Goal: Communication & Community: Answer question/provide support

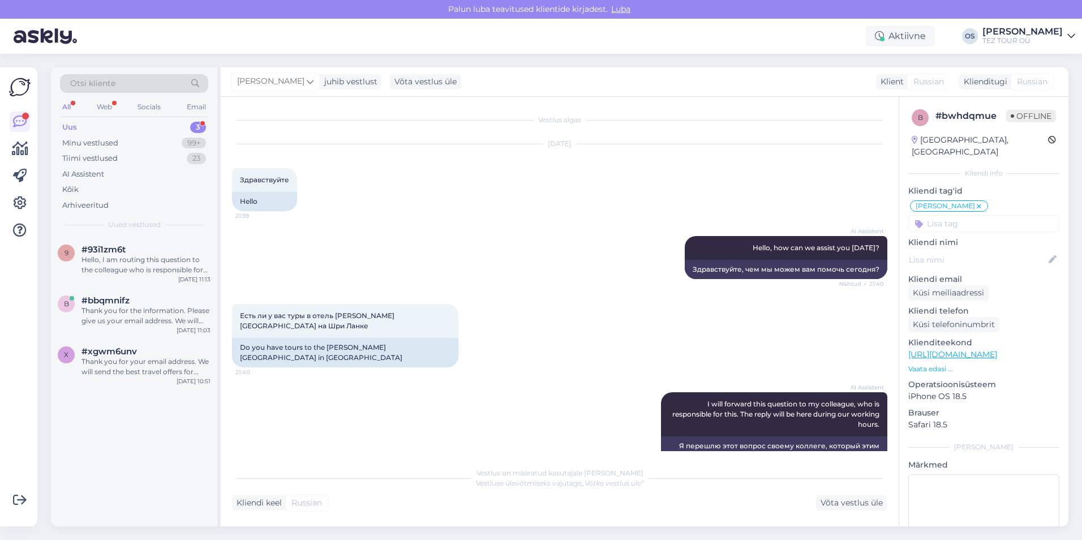
scroll to position [974, 0]
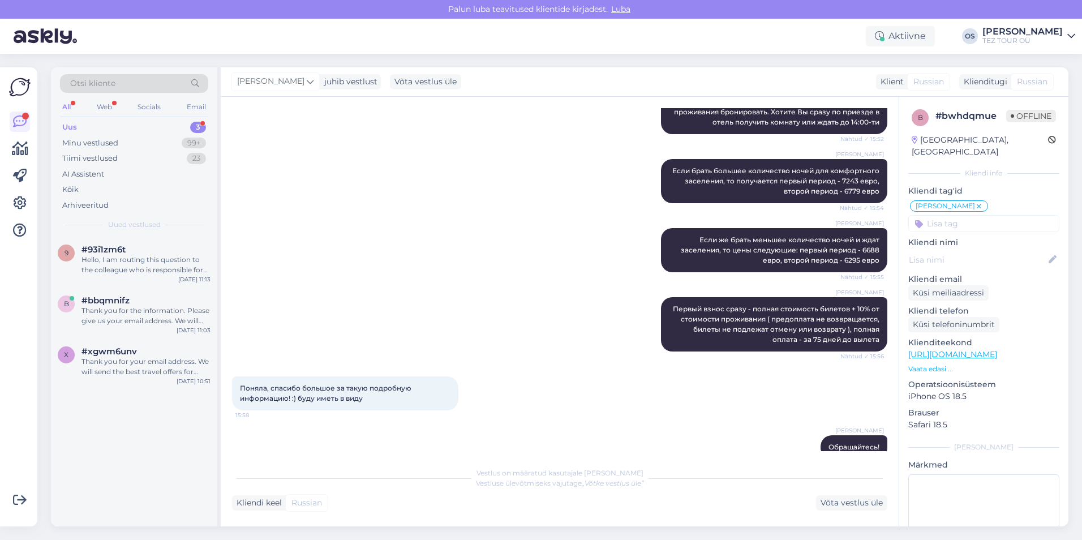
click at [106, 121] on div "Uus 3" at bounding box center [134, 127] width 148 height 16
click at [161, 365] on div "Thank you for your email address. We will send the best travel offers for your …" at bounding box center [145, 366] width 129 height 20
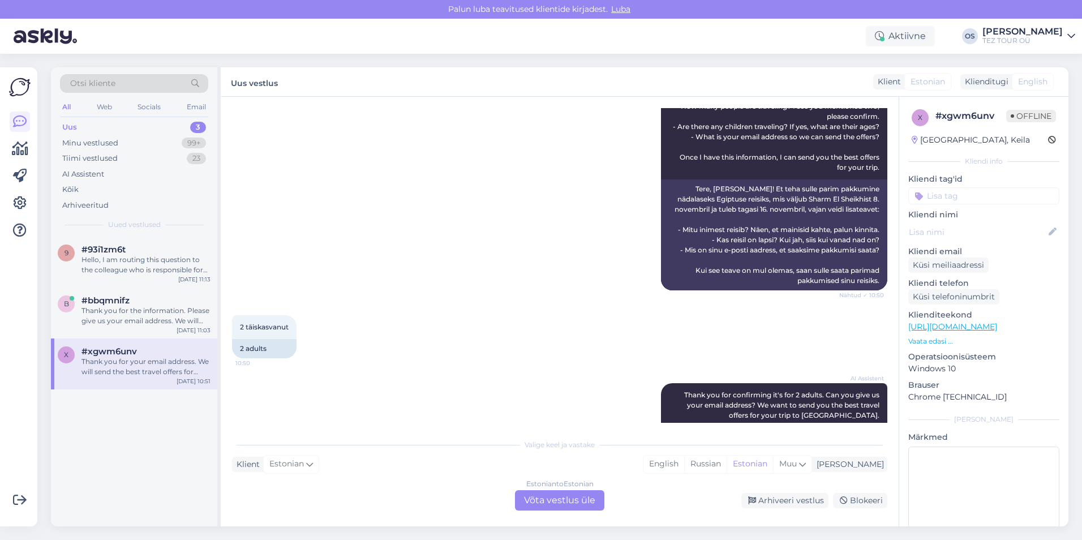
scroll to position [558, 0]
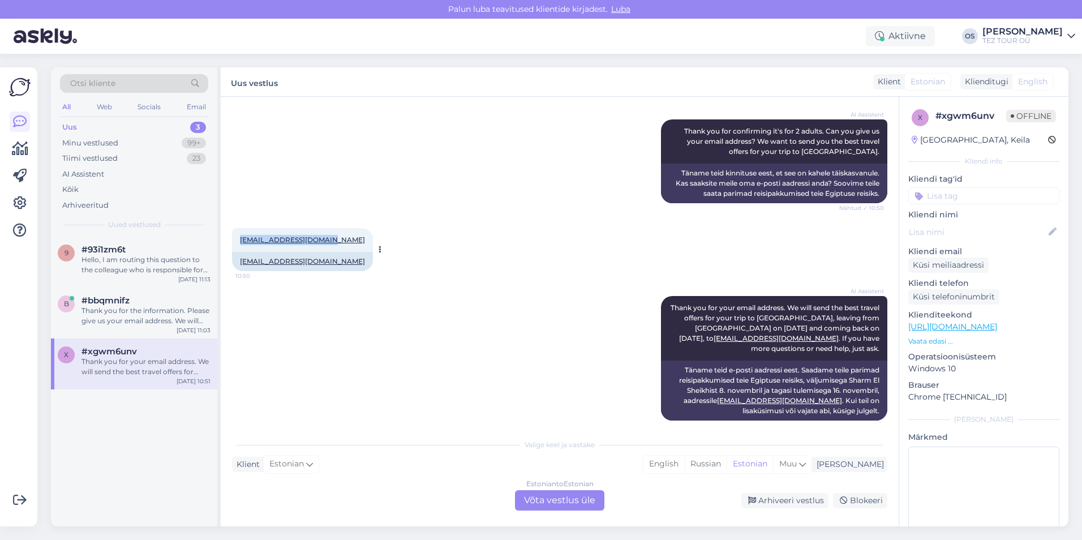
drag, startPoint x: 236, startPoint y: 227, endPoint x: 332, endPoint y: 227, distance: 95.0
click at [332, 228] on div "[EMAIL_ADDRESS][DOMAIN_NAME] 10:50" at bounding box center [302, 240] width 141 height 24
drag, startPoint x: 332, startPoint y: 227, endPoint x: 317, endPoint y: 229, distance: 14.8
copy link "[EMAIL_ADDRESS][DOMAIN_NAME]"
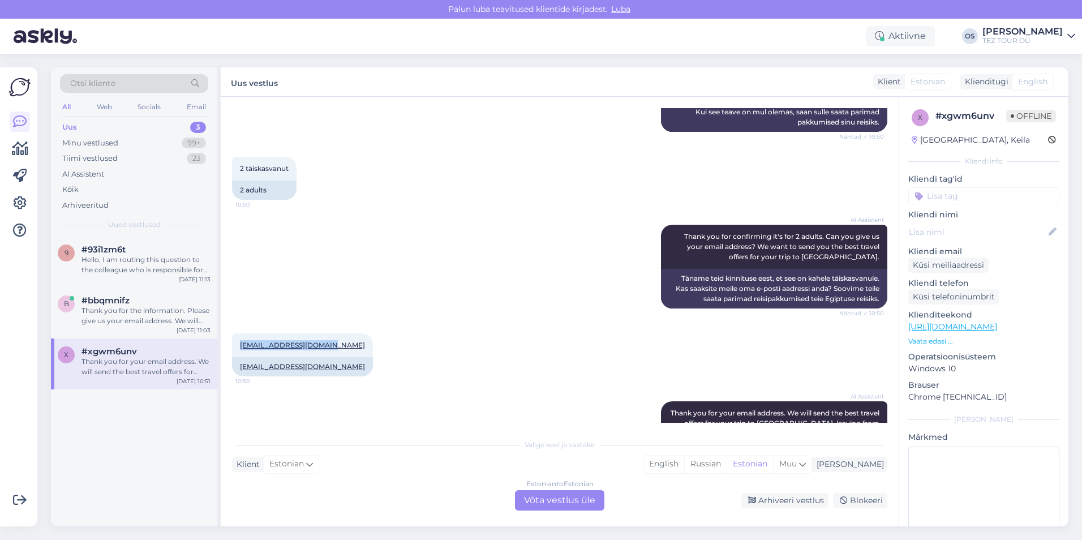
scroll to position [332, 0]
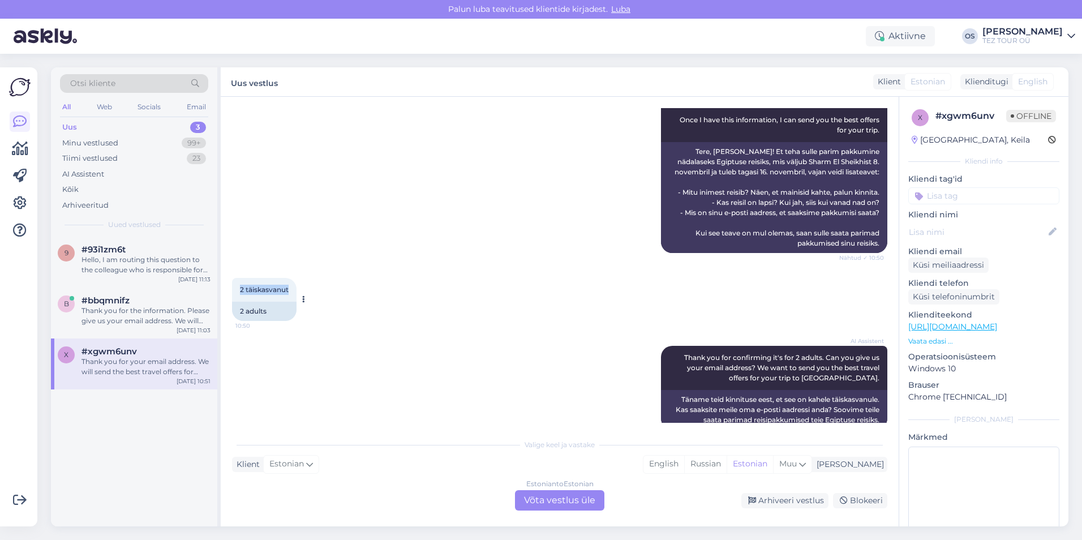
drag, startPoint x: 243, startPoint y: 277, endPoint x: 293, endPoint y: 279, distance: 50.4
click at [293, 279] on div "2 täiskasvanut 10:50" at bounding box center [264, 290] width 64 height 24
drag, startPoint x: 293, startPoint y: 279, endPoint x: 277, endPoint y: 278, distance: 16.5
copy span "2 täiskasvanut"
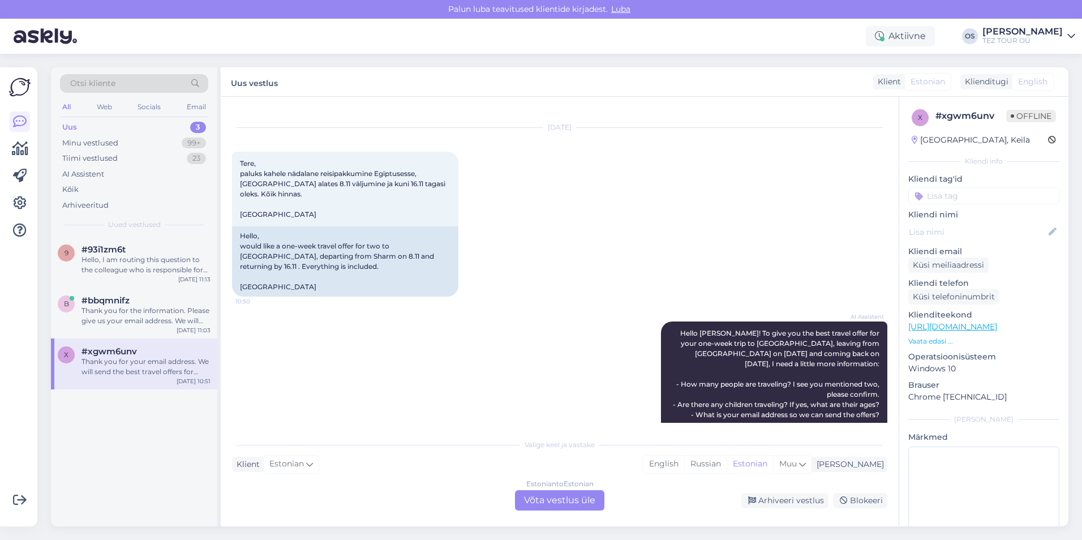
scroll to position [0, 0]
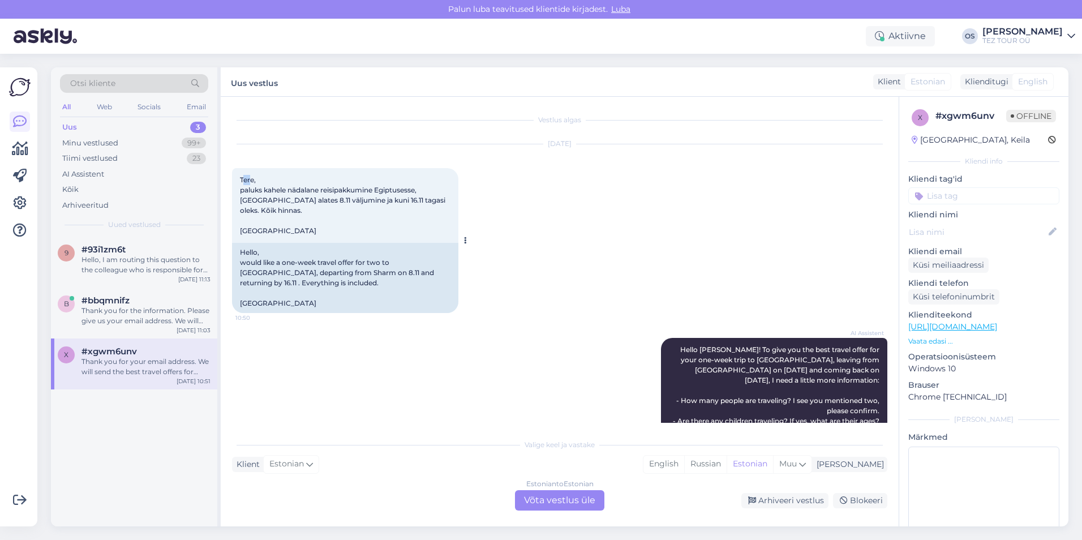
drag, startPoint x: 246, startPoint y: 177, endPoint x: 252, endPoint y: 184, distance: 10.1
click at [252, 184] on div "Tere, paluks kahele nädalane reisipakkumine Egiptusesse, [GEOGRAPHIC_DATA] alat…" at bounding box center [345, 205] width 226 height 75
drag, startPoint x: 252, startPoint y: 184, endPoint x: 245, endPoint y: 179, distance: 8.8
click at [245, 179] on span "Tere, paluks kahele nädalane reisipakkumine Egiptusesse, [GEOGRAPHIC_DATA] alat…" at bounding box center [343, 204] width 207 height 59
drag, startPoint x: 240, startPoint y: 179, endPoint x: 289, endPoint y: 223, distance: 65.7
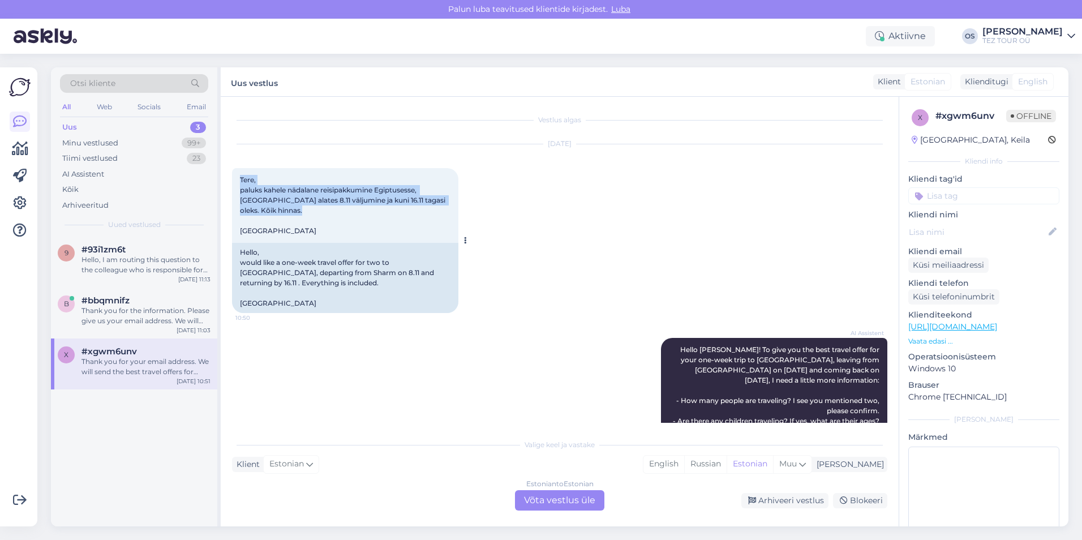
click at [289, 223] on div "Tere, paluks kahele nädalane reisipakkumine Egiptusesse, [GEOGRAPHIC_DATA] alat…" at bounding box center [345, 205] width 226 height 75
drag, startPoint x: 289, startPoint y: 223, endPoint x: 279, endPoint y: 214, distance: 12.8
copy span "Tere, paluks kahele nädalane reisipakkumine Egiptusesse, [GEOGRAPHIC_DATA] alat…"
click at [971, 196] on input at bounding box center [983, 195] width 151 height 17
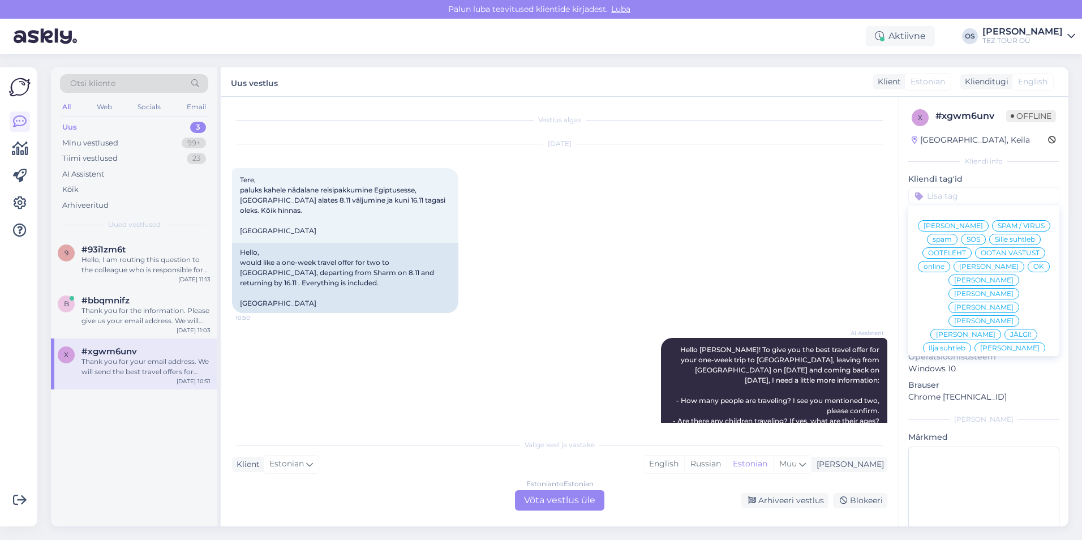
click at [961, 270] on span "[PERSON_NAME]" at bounding box center [988, 266] width 59 height 7
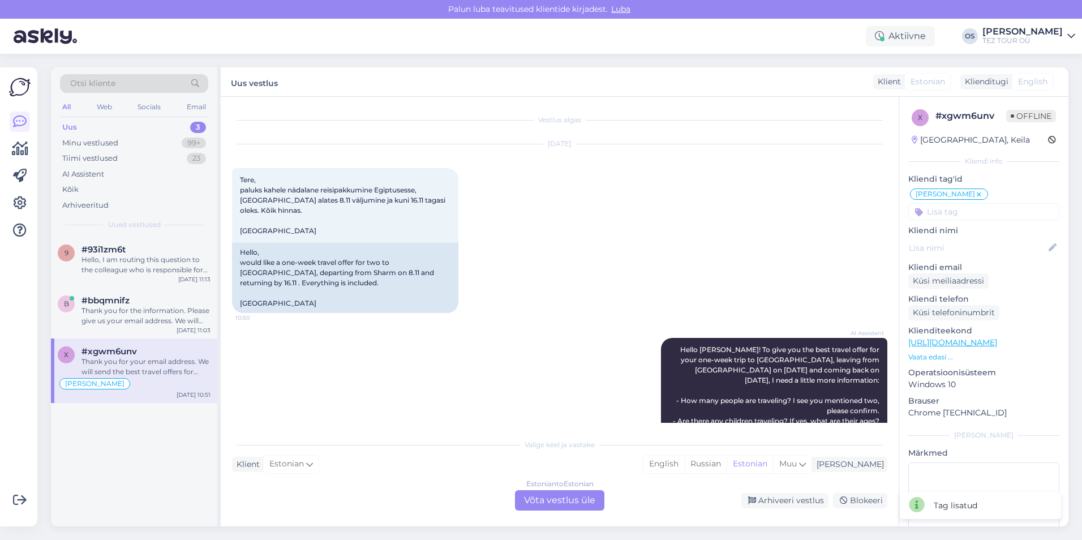
click at [586, 496] on div "Estonian to Estonian Võta vestlus üle" at bounding box center [559, 500] width 89 height 20
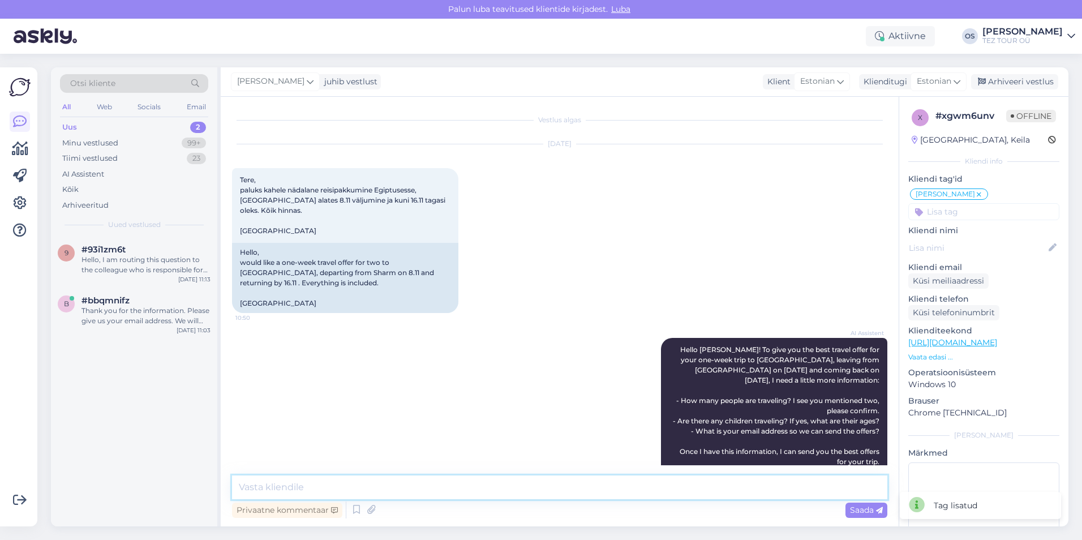
click at [302, 487] on textarea at bounding box center [559, 487] width 655 height 24
type textarea "[PERSON_NAME]"
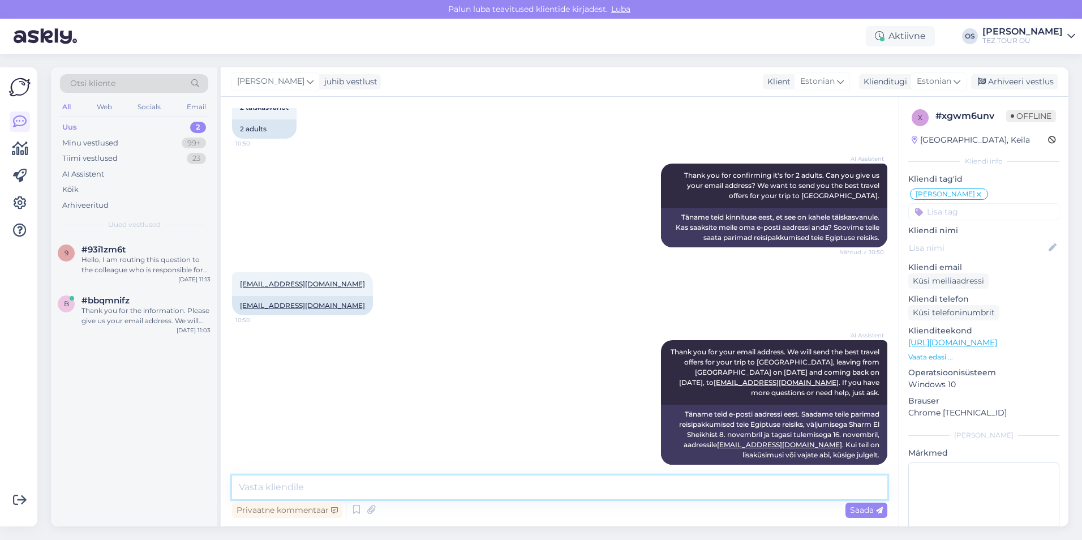
scroll to position [515, 0]
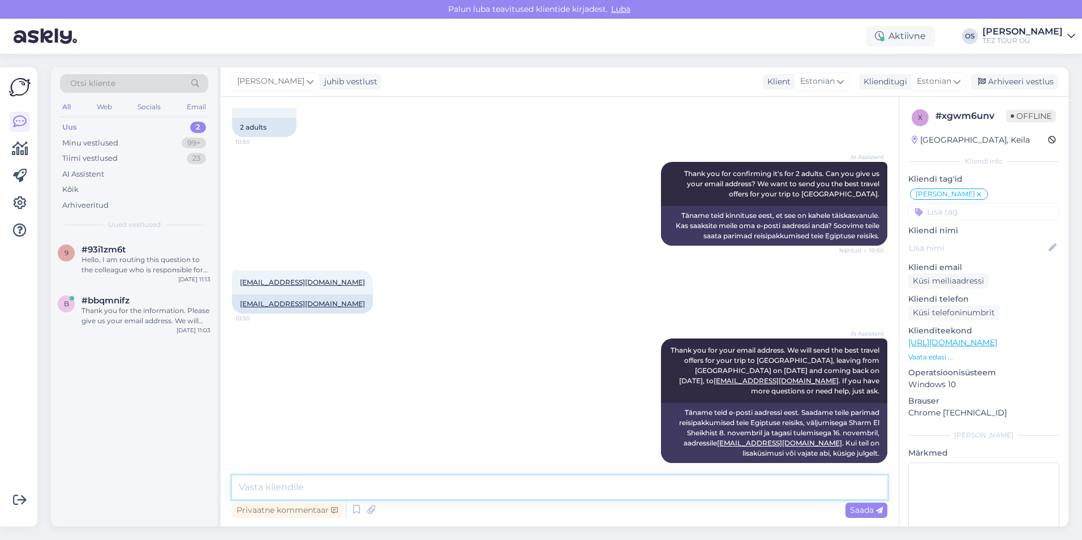
click at [330, 480] on textarea at bounding box center [559, 487] width 655 height 24
click at [121, 269] on div "Hello, I am routing this question to the colleague who is responsible for this …" at bounding box center [145, 265] width 129 height 20
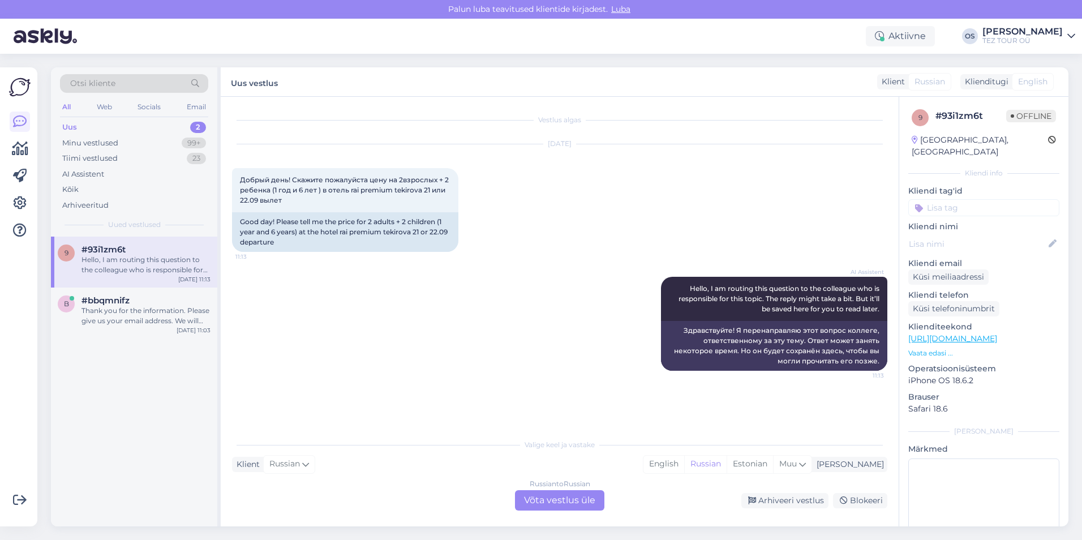
click at [579, 500] on div "Russian to Russian Võta vestlus üle" at bounding box center [559, 500] width 89 height 20
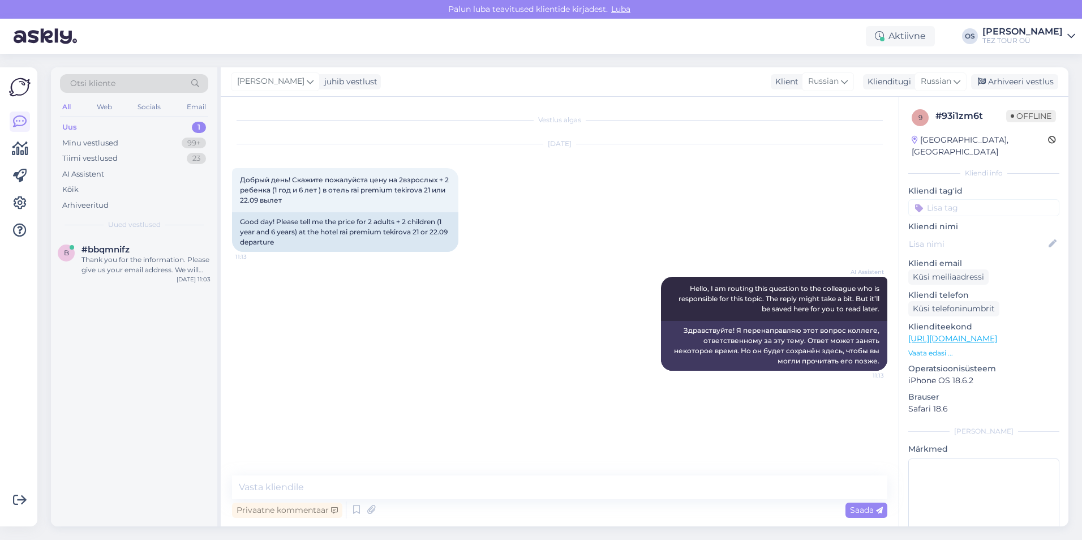
drag, startPoint x: 965, startPoint y: 195, endPoint x: 978, endPoint y: 199, distance: 14.0
click at [965, 199] on input at bounding box center [983, 207] width 151 height 17
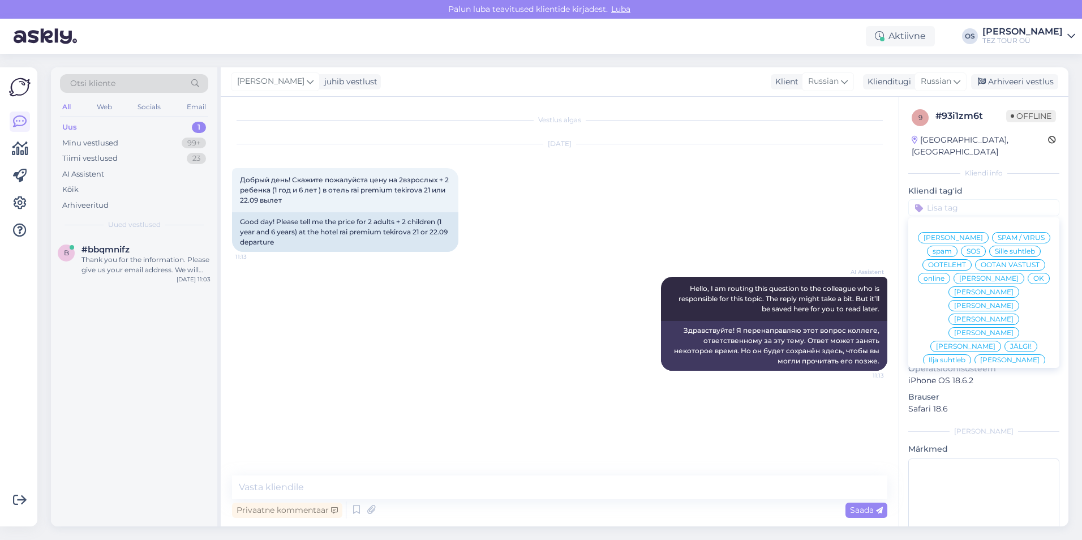
click at [953, 284] on div "[PERSON_NAME]" at bounding box center [988, 278] width 71 height 11
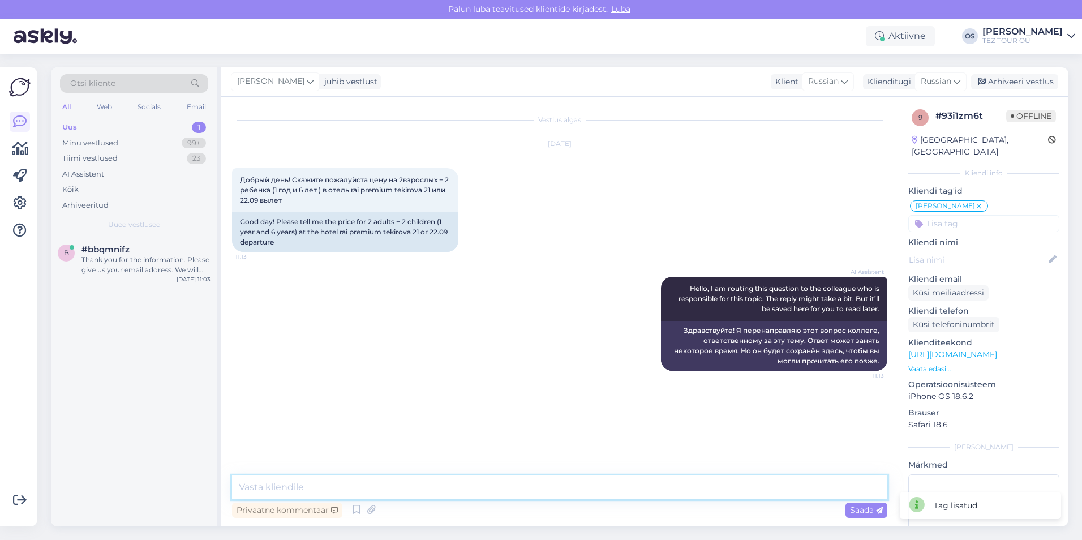
click at [269, 493] on textarea at bounding box center [559, 487] width 655 height 24
click at [274, 483] on textarea at bounding box center [559, 487] width 655 height 24
type textarea "Добрый день!"
type textarea "мы не сотрудничаем с этим отелем"
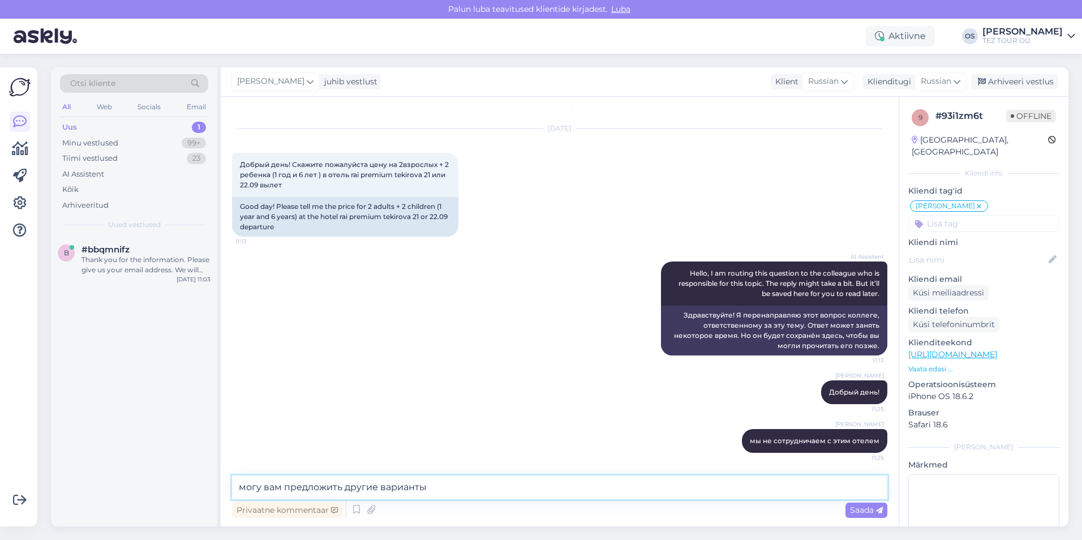
type textarea "могу вам предложить другие варианты?"
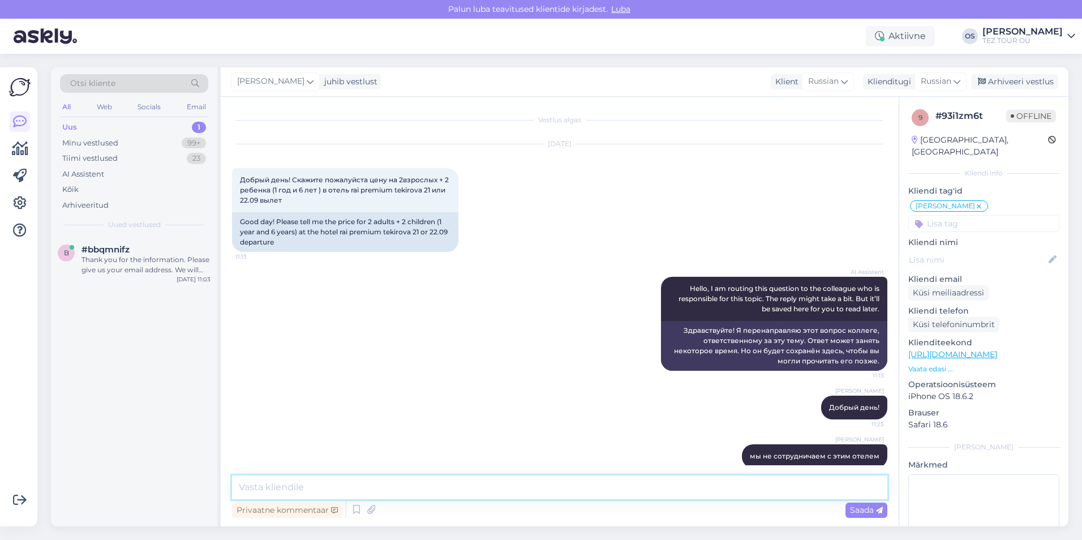
scroll to position [64, 0]
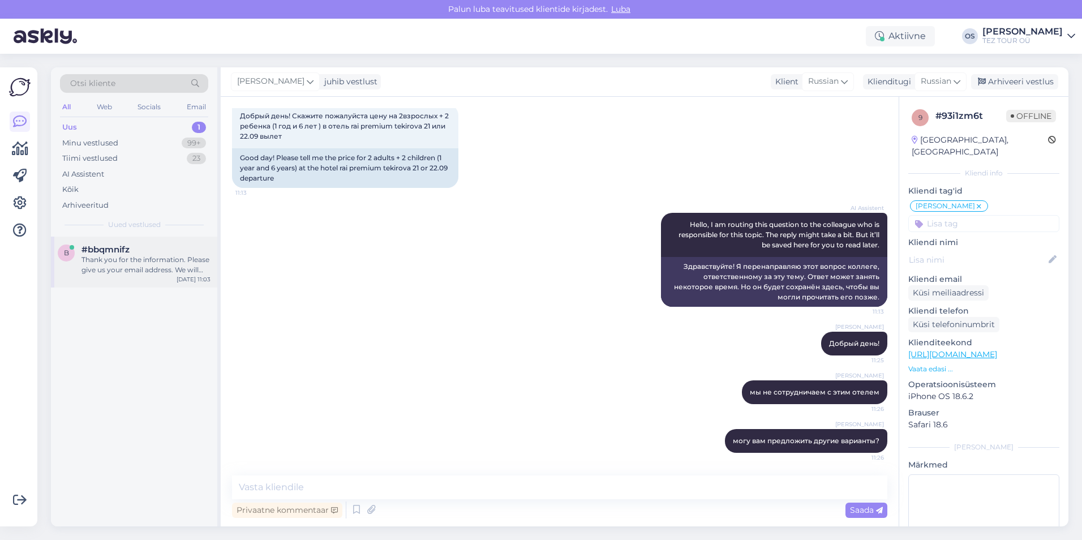
click at [144, 250] on div "#bbqmnifz" at bounding box center [145, 249] width 129 height 10
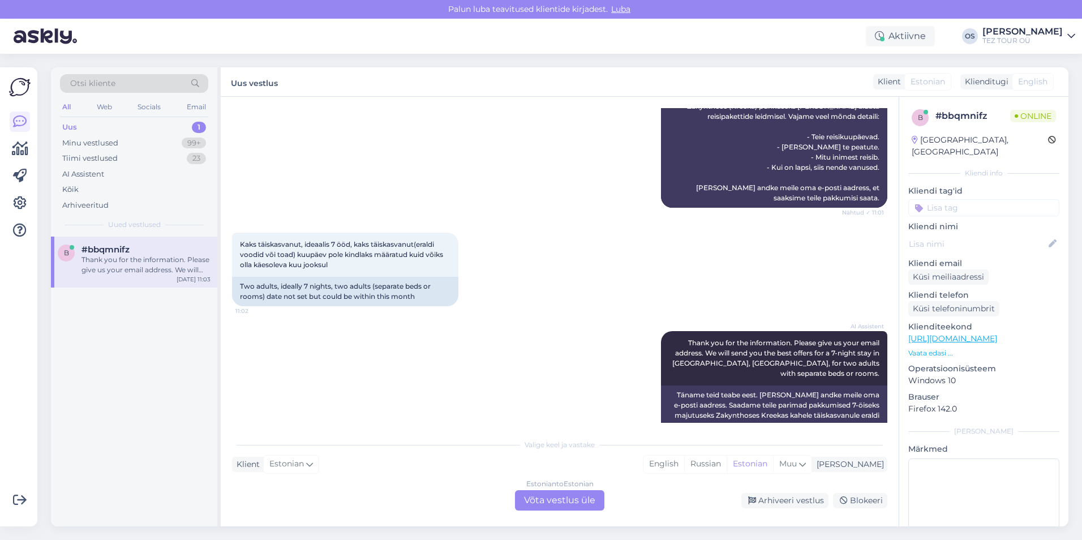
scroll to position [415, 0]
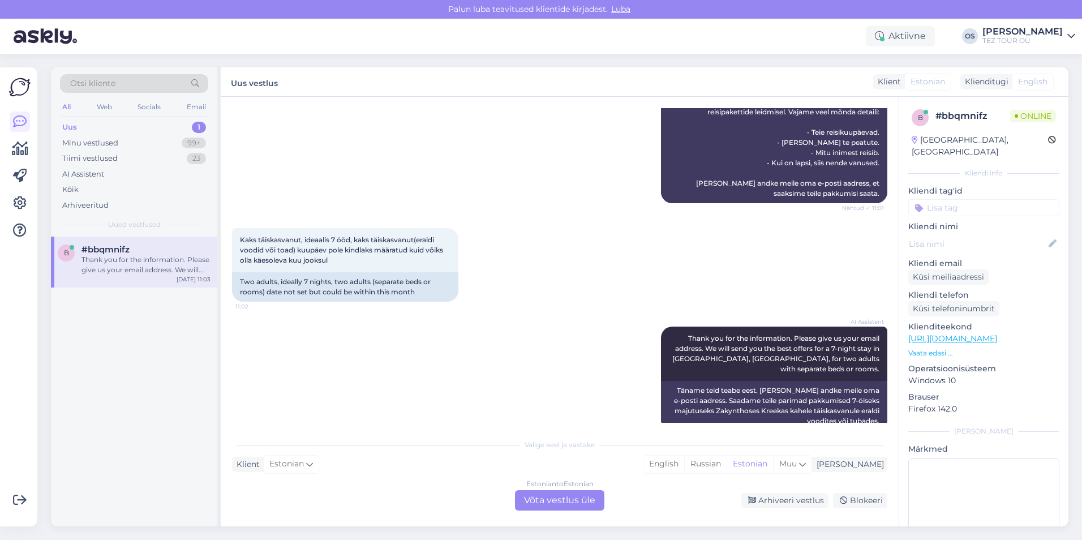
click at [553, 497] on div "Estonian to Estonian Võta vestlus üle" at bounding box center [559, 500] width 89 height 20
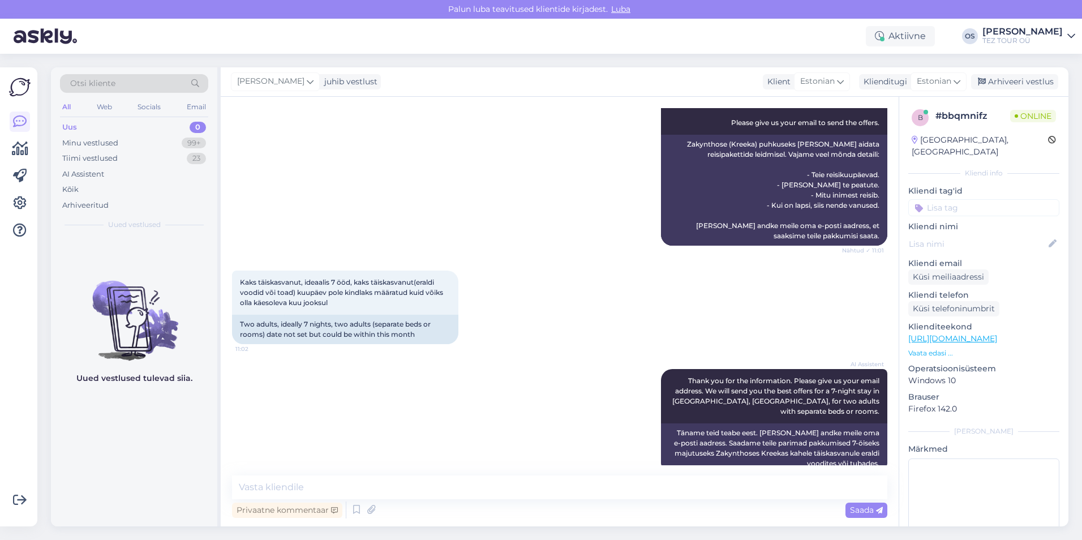
click at [953, 199] on input at bounding box center [983, 207] width 151 height 17
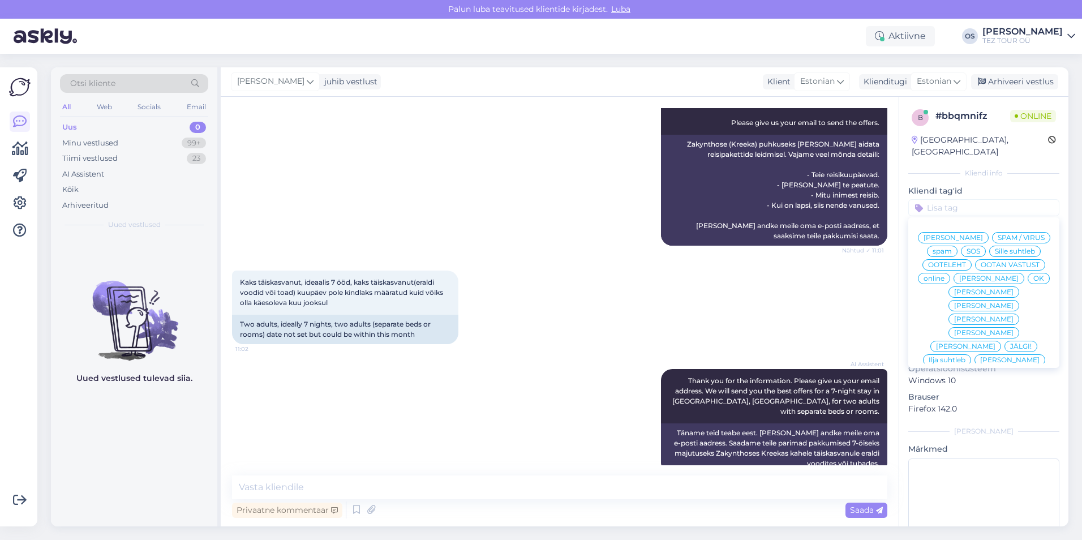
click at [959, 282] on span "[PERSON_NAME]" at bounding box center [988, 278] width 59 height 7
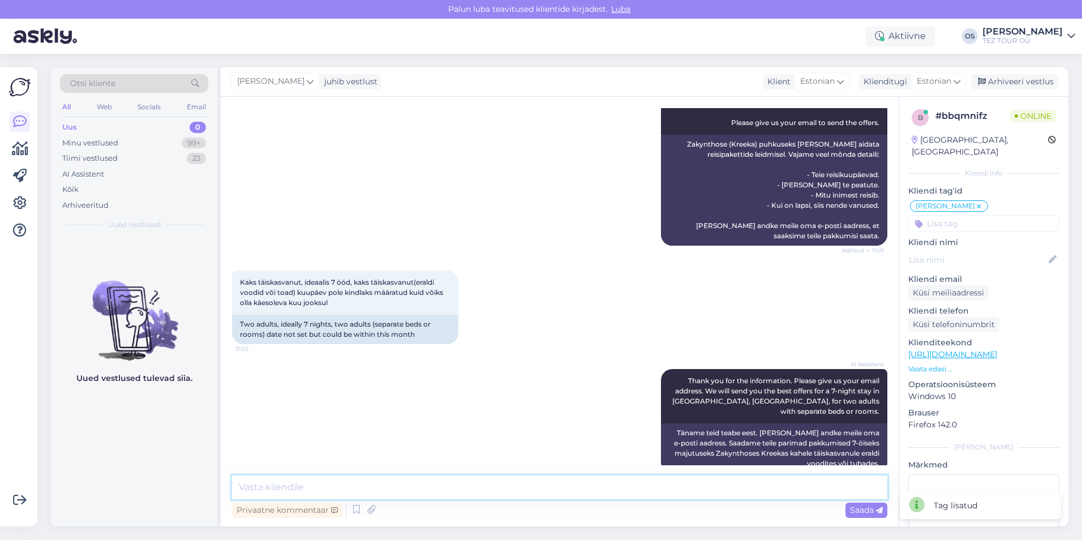
click at [286, 493] on textarea at bounding box center [559, 487] width 655 height 24
type textarea "[PERSON_NAME]"
type textarea "Tere! saadan teile pakumised Kreetale"
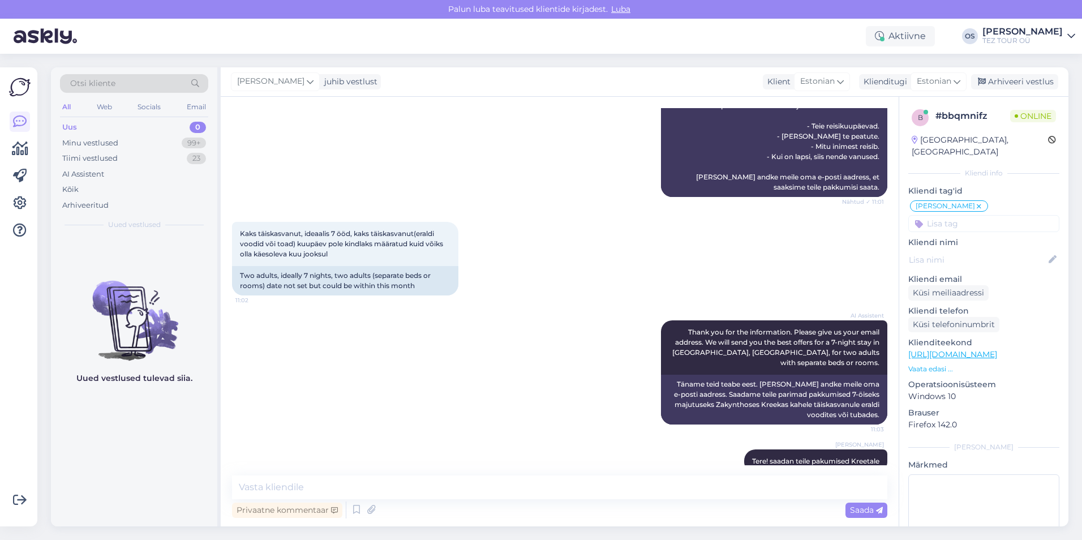
click at [91, 128] on div "Uus 0" at bounding box center [134, 127] width 148 height 16
click at [121, 138] on div "Minu vestlused 99+" at bounding box center [134, 143] width 148 height 16
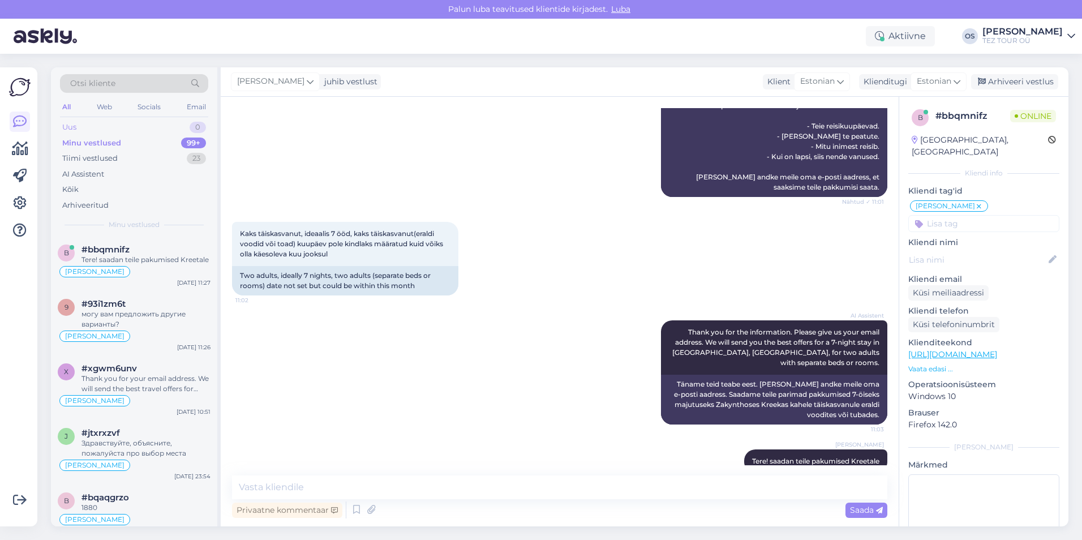
click at [91, 125] on div "Uus 0" at bounding box center [134, 127] width 148 height 16
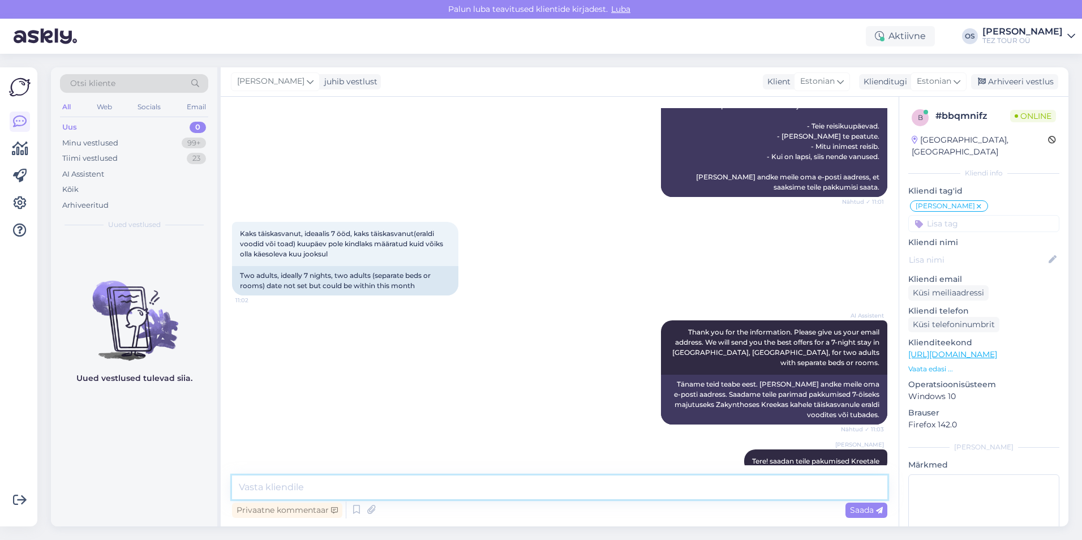
click at [322, 491] on textarea at bounding box center [559, 487] width 655 height 24
type textarea "[EMAIL_ADDRESS][DOMAIN_NAME]"
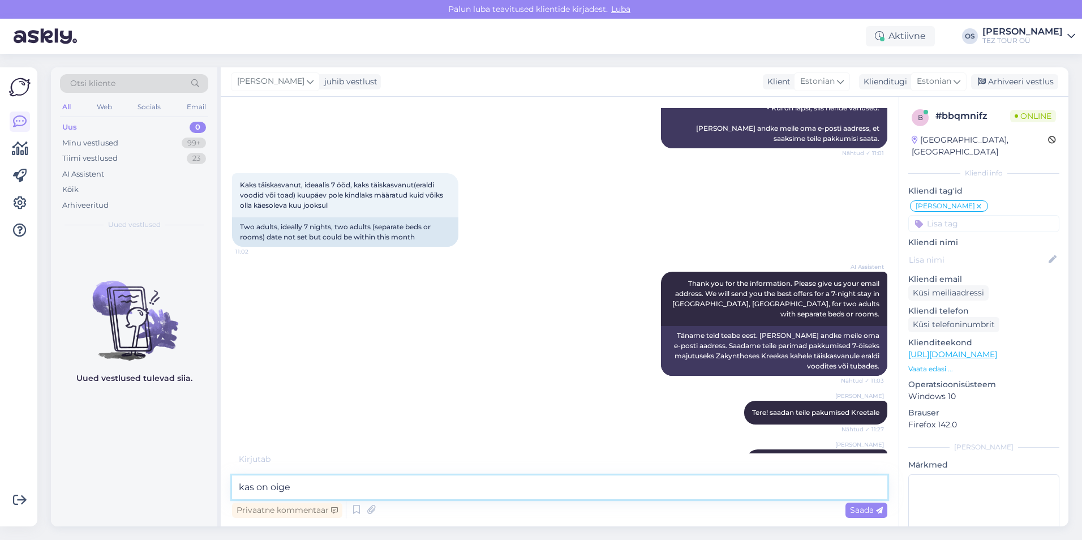
type textarea "kas on oige?"
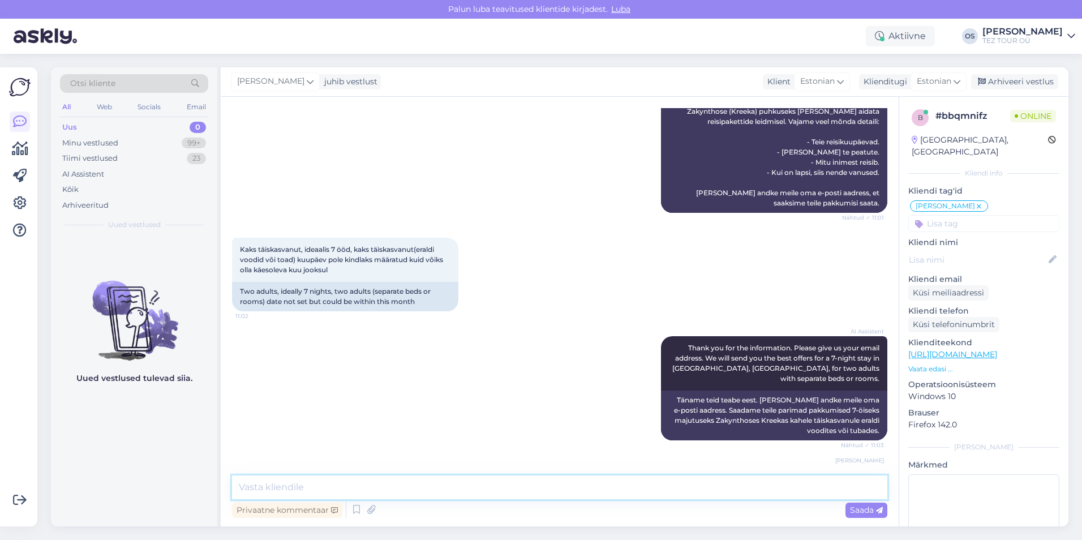
scroll to position [567, 0]
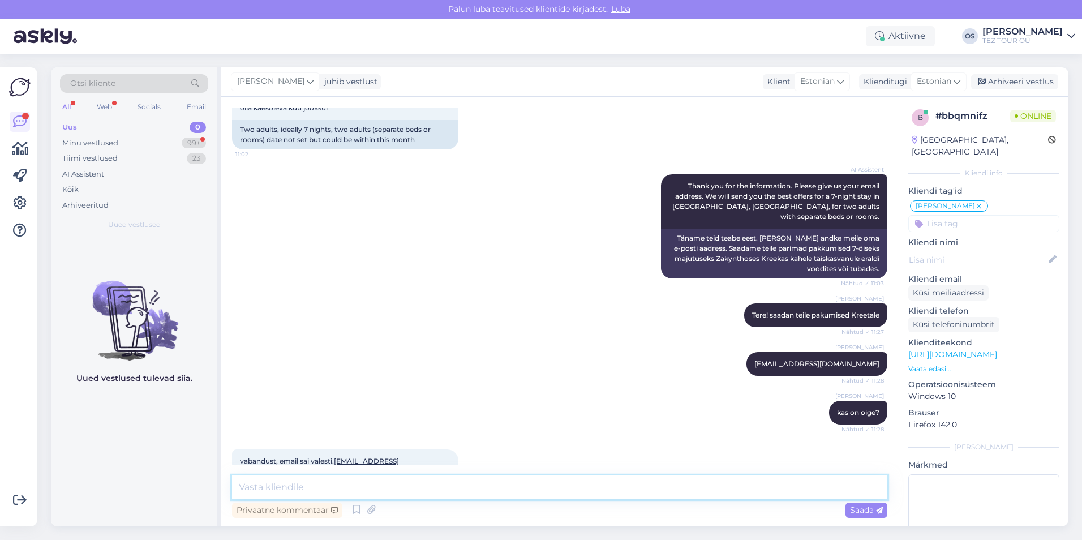
click at [256, 491] on textarea at bounding box center [559, 487] width 655 height 24
type textarea "ок! kohe saadan"
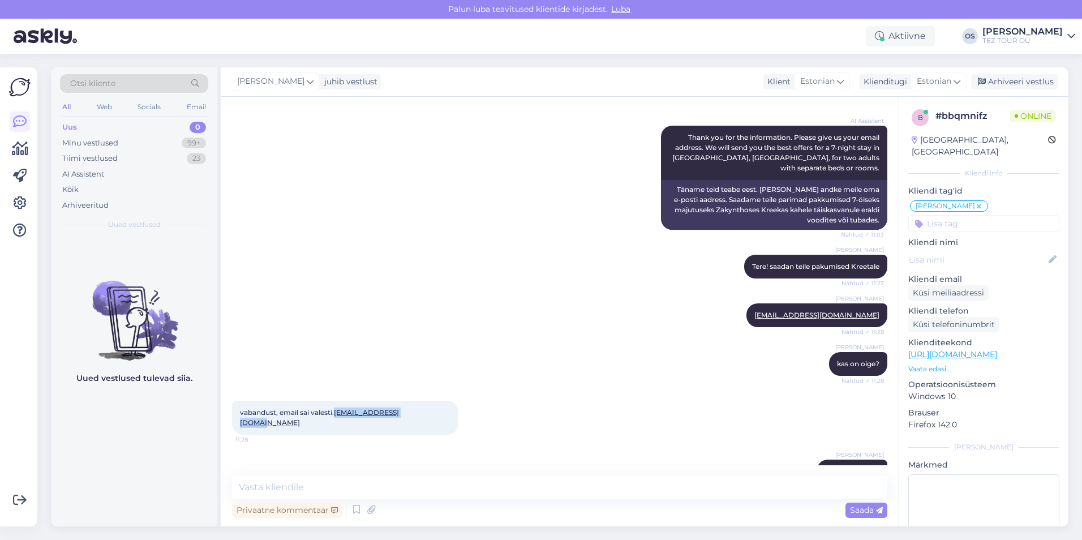
drag, startPoint x: 336, startPoint y: 392, endPoint x: 421, endPoint y: 393, distance: 85.4
click at [399, 408] on span "vabandust, email sai valesti. [EMAIL_ADDRESS][DOMAIN_NAME]" at bounding box center [319, 417] width 159 height 19
copy span "[EMAIL_ADDRESS][DOMAIN_NAME]"
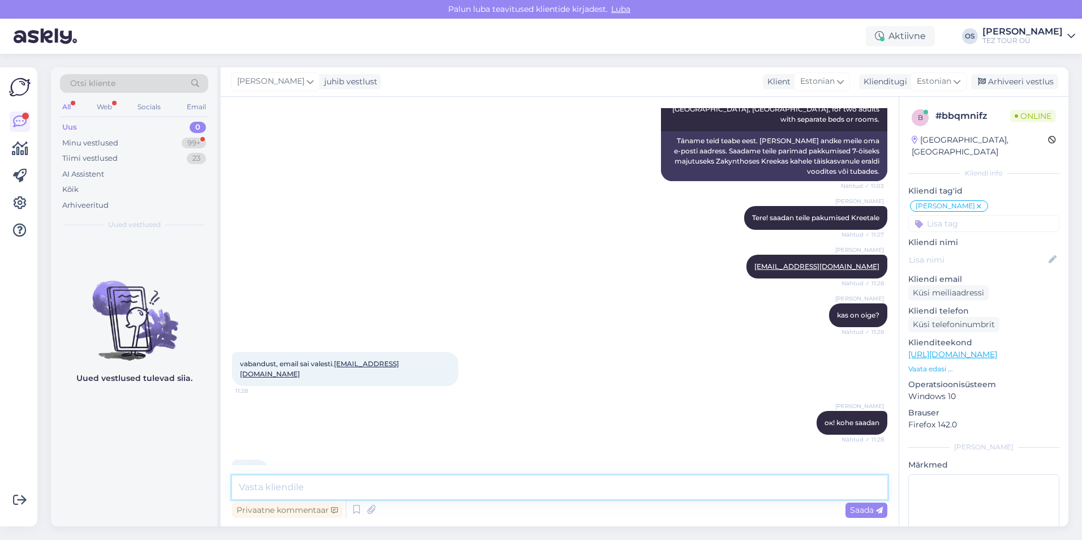
click at [282, 487] on textarea at bounding box center [559, 487] width 655 height 24
type textarea "saatsin"
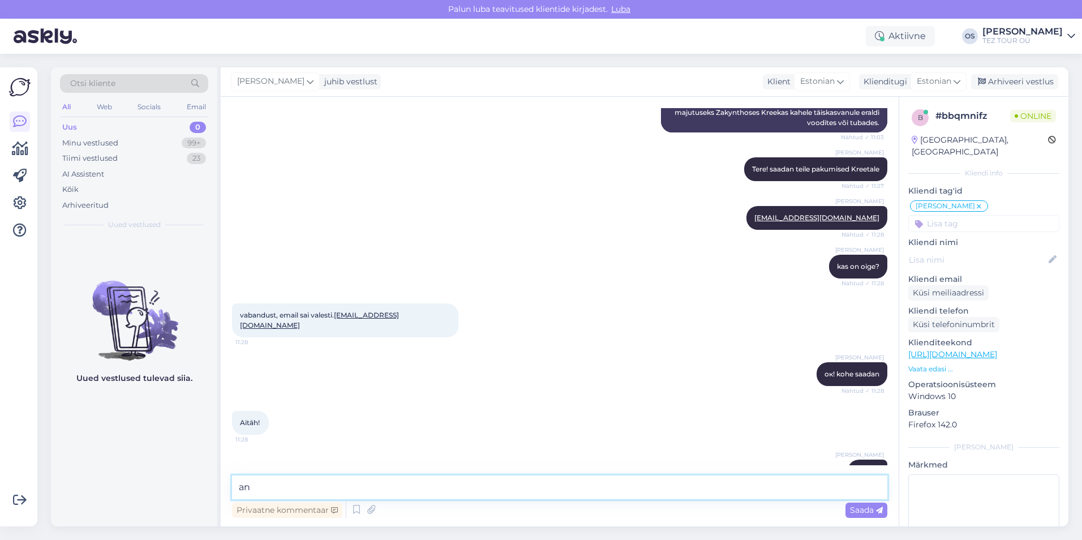
type textarea "a"
drag, startPoint x: 116, startPoint y: 124, endPoint x: 123, endPoint y: 123, distance: 7.0
click at [116, 124] on div "Uus 0" at bounding box center [134, 127] width 148 height 16
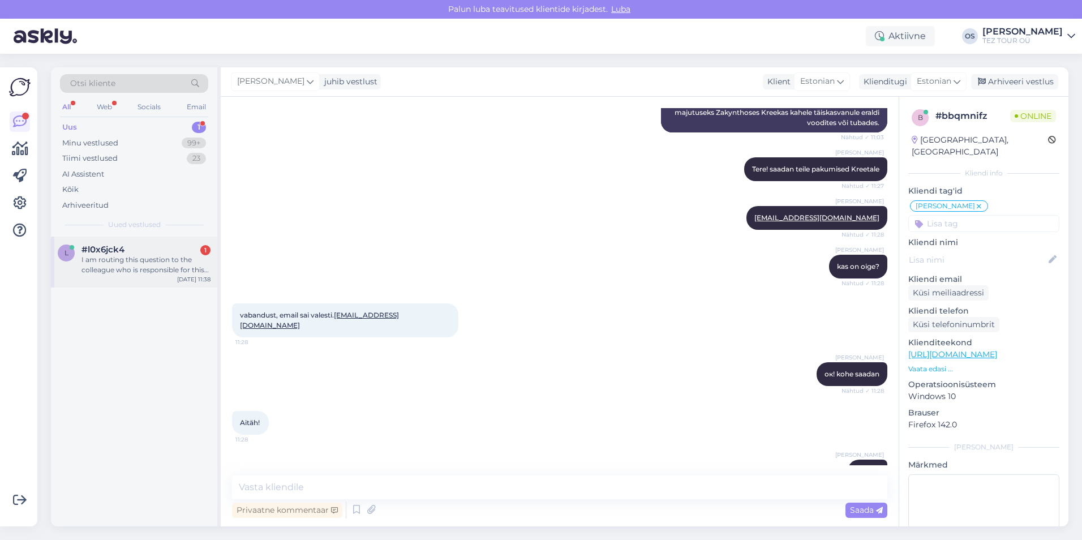
click at [168, 250] on div "#l0x6jck4 1" at bounding box center [145, 249] width 129 height 10
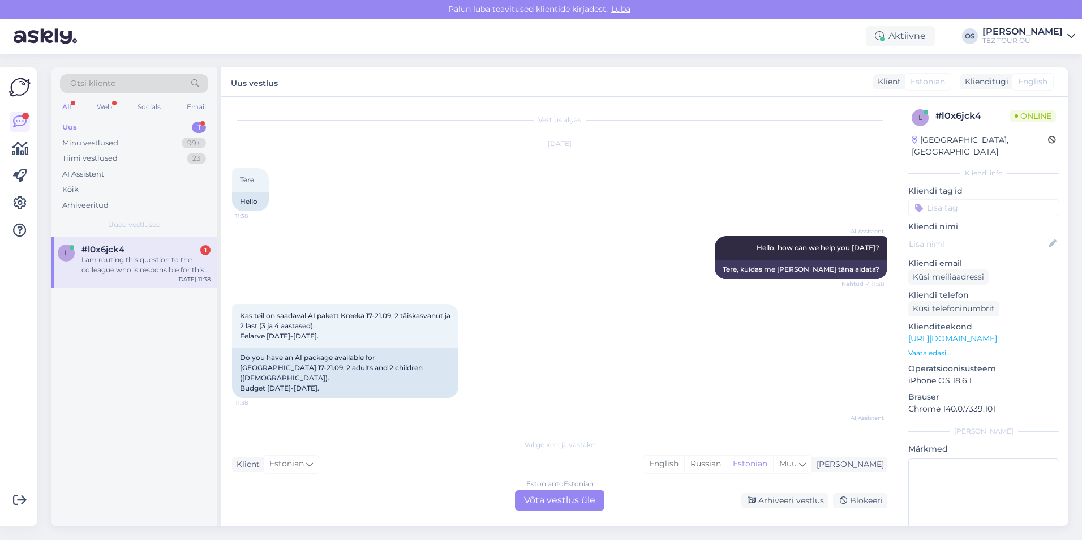
scroll to position [86, 0]
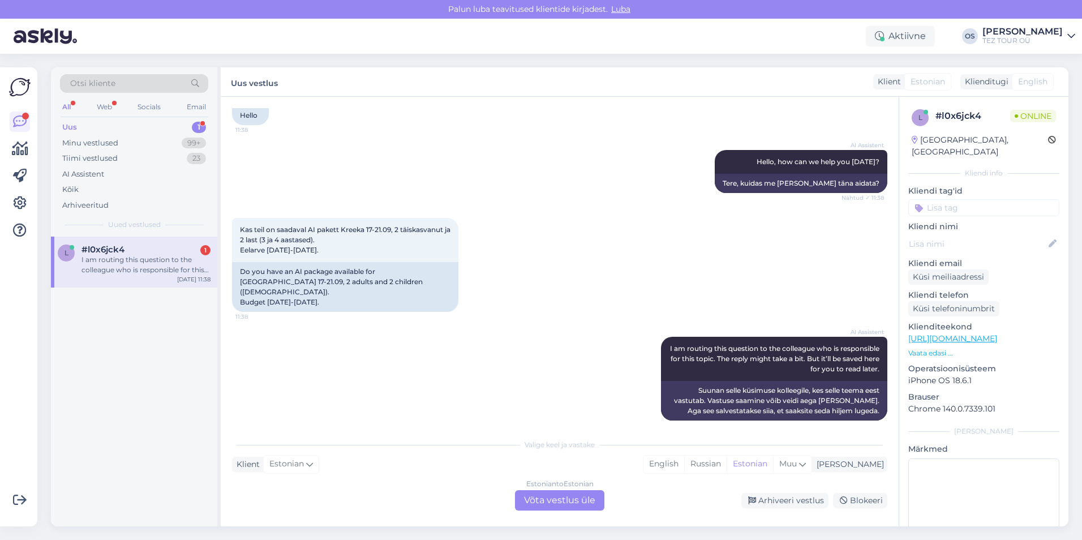
click at [535, 498] on div "Estonian to Estonian Võta vestlus üle" at bounding box center [559, 500] width 89 height 20
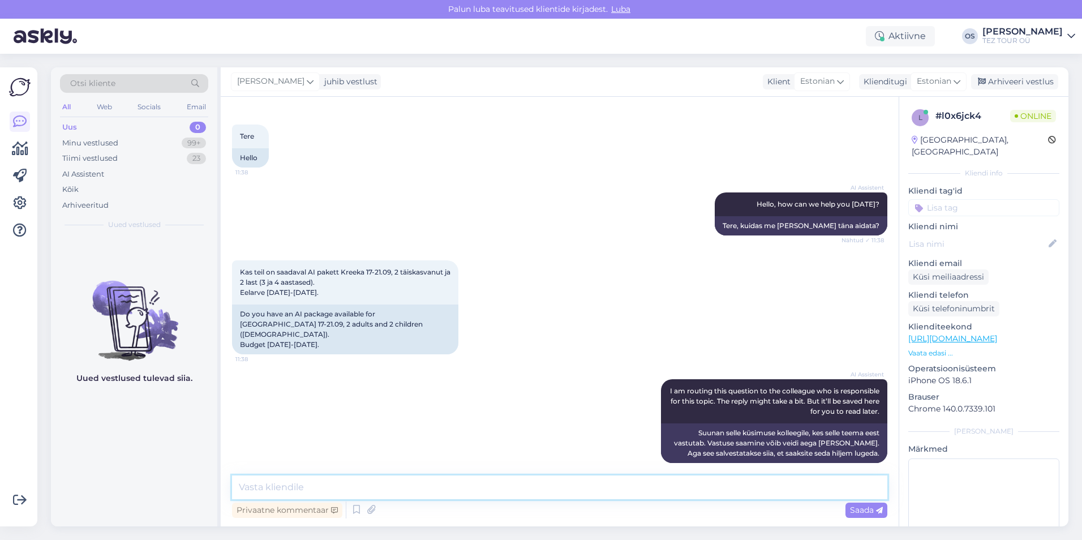
click at [323, 484] on textarea at bounding box center [559, 487] width 655 height 24
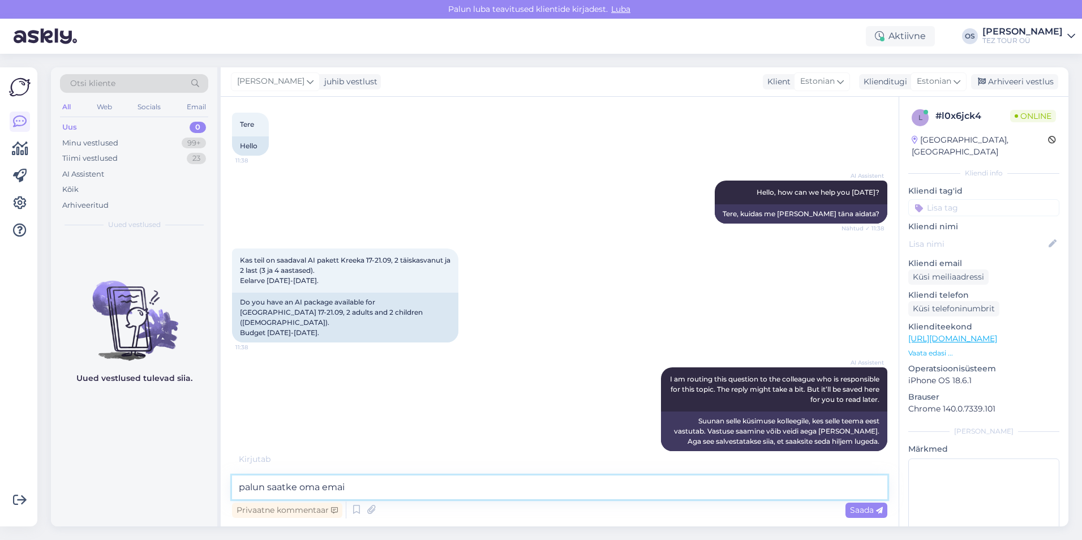
type textarea "palun saatke oma email"
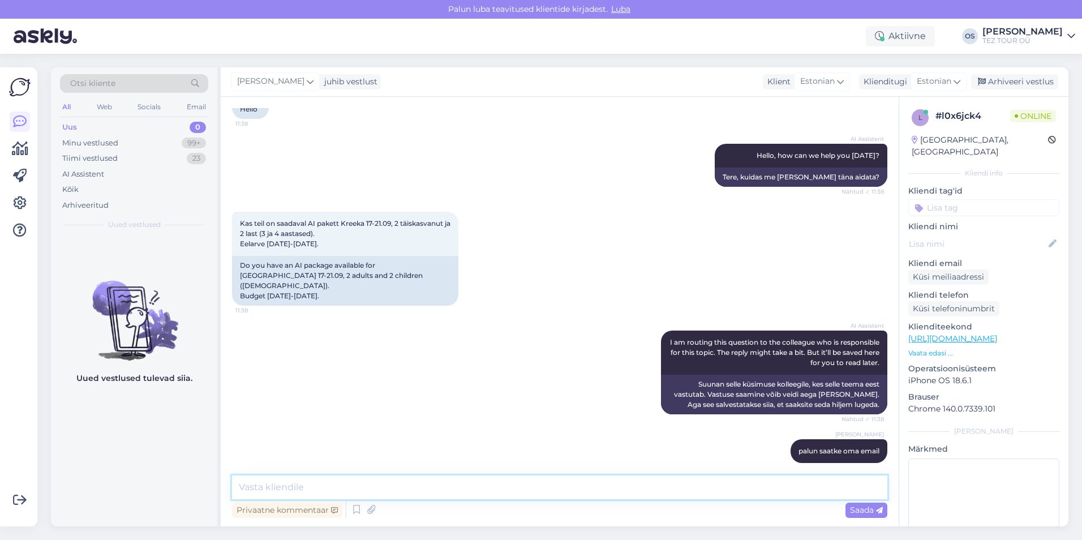
scroll to position [141, 0]
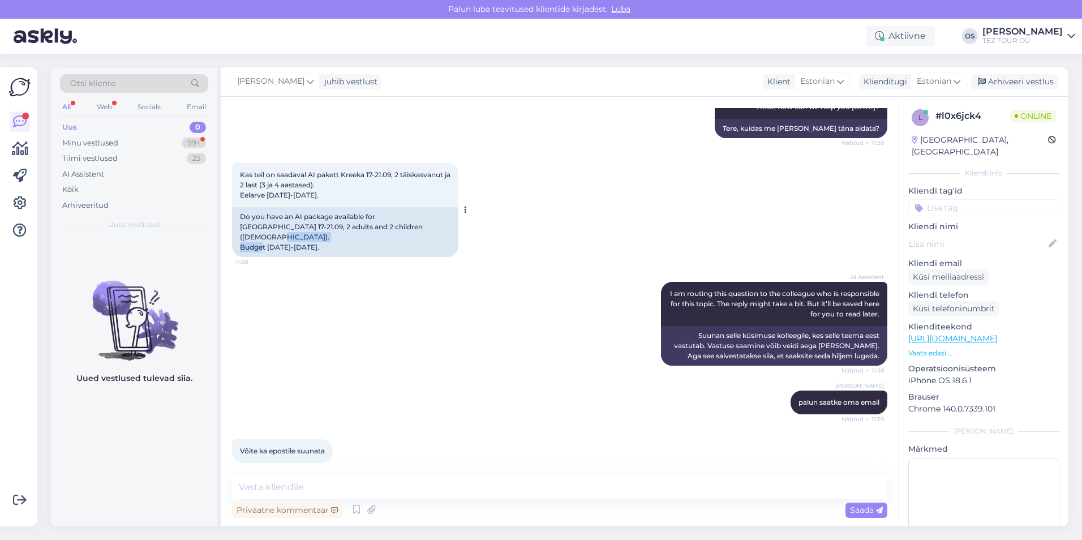
drag, startPoint x: 240, startPoint y: 236, endPoint x: 307, endPoint y: 238, distance: 67.3
click at [307, 238] on div "Do you have an AI package available for [GEOGRAPHIC_DATA] 17-21.09, 2 adults an…" at bounding box center [345, 232] width 226 height 50
drag, startPoint x: 307, startPoint y: 238, endPoint x: 354, endPoint y: 238, distance: 46.4
click at [354, 238] on div "Do you have an AI package available for [GEOGRAPHIC_DATA] 17-21.09, 2 adults an…" at bounding box center [345, 232] width 226 height 50
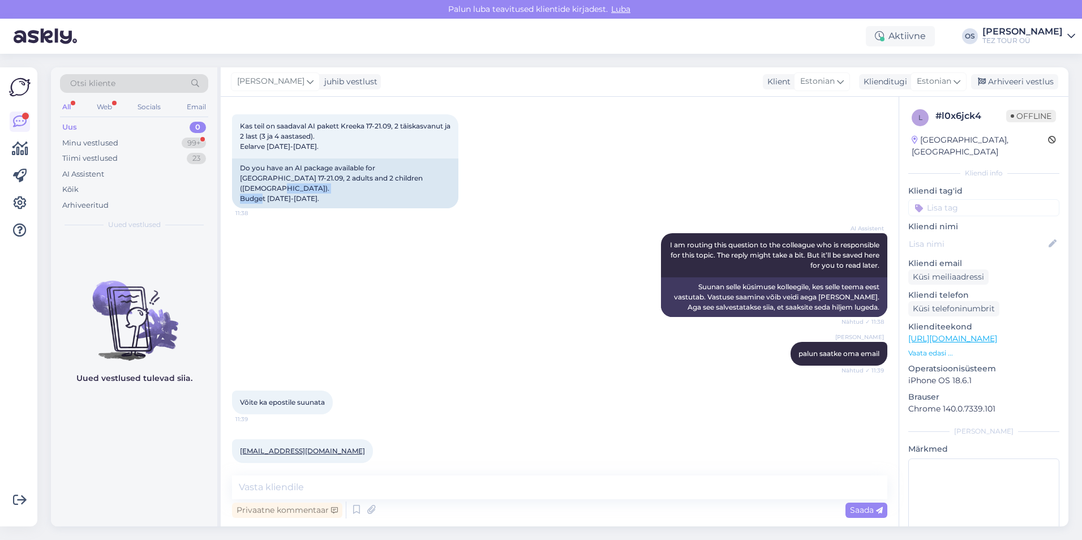
drag, startPoint x: 237, startPoint y: 439, endPoint x: 355, endPoint y: 444, distance: 118.3
click at [355, 444] on div "[EMAIL_ADDRESS][DOMAIN_NAME] 11:39" at bounding box center [302, 451] width 141 height 24
drag, startPoint x: 355, startPoint y: 444, endPoint x: 342, endPoint y: 440, distance: 13.4
copy link "[EMAIL_ADDRESS][DOMAIN_NAME]"
click at [974, 186] on div "Kliendi tag'id [PERSON_NAME] SPAM / VIRUS spam SOS Sille suhtleb OOTELEHT OOTAN…" at bounding box center [983, 200] width 151 height 31
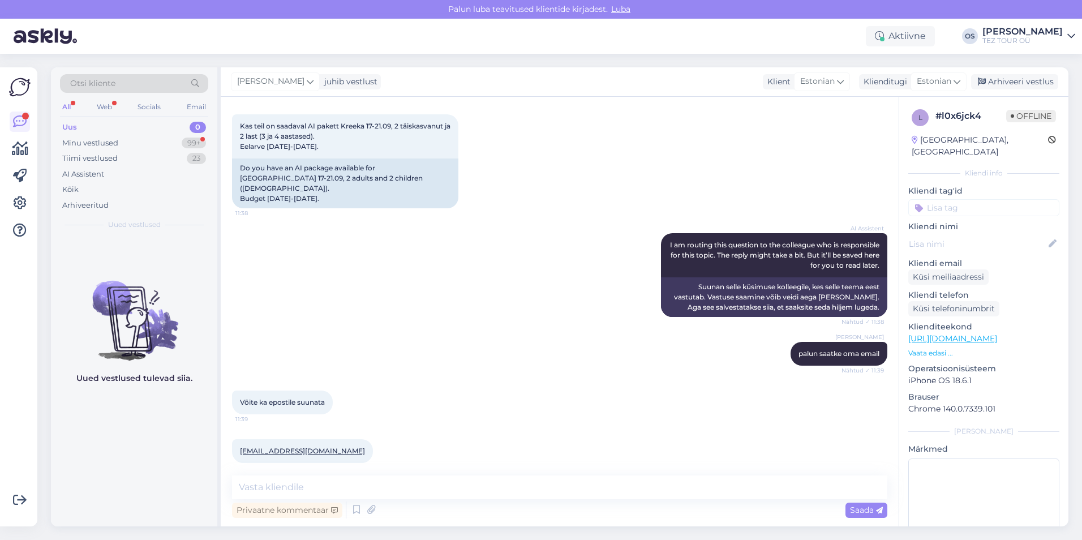
click at [975, 199] on input at bounding box center [983, 207] width 151 height 17
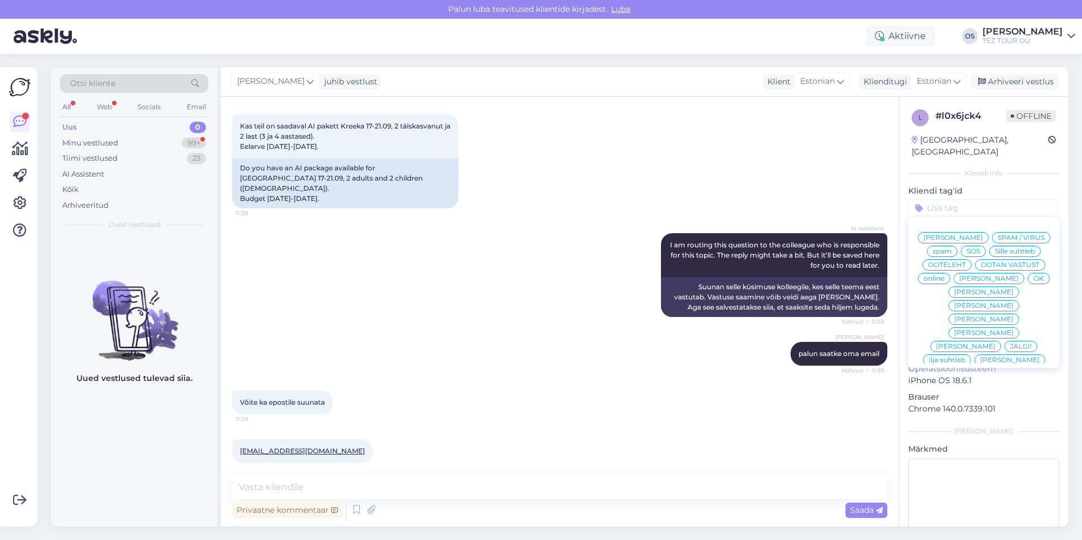
click at [967, 283] on div "[PERSON_NAME]" at bounding box center [988, 278] width 71 height 11
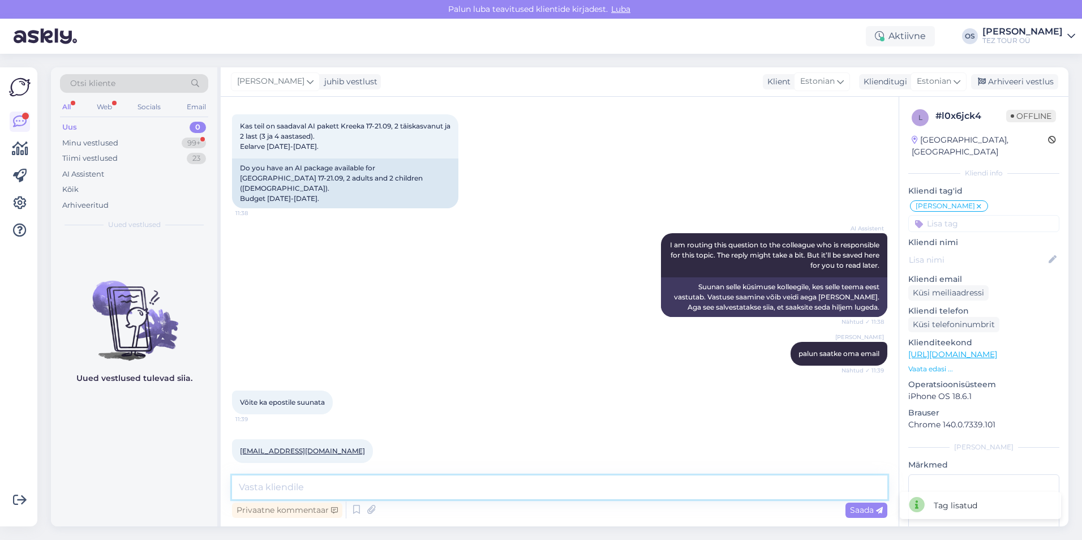
click at [312, 484] on textarea at bounding box center [559, 487] width 655 height 24
paste textarea "1"
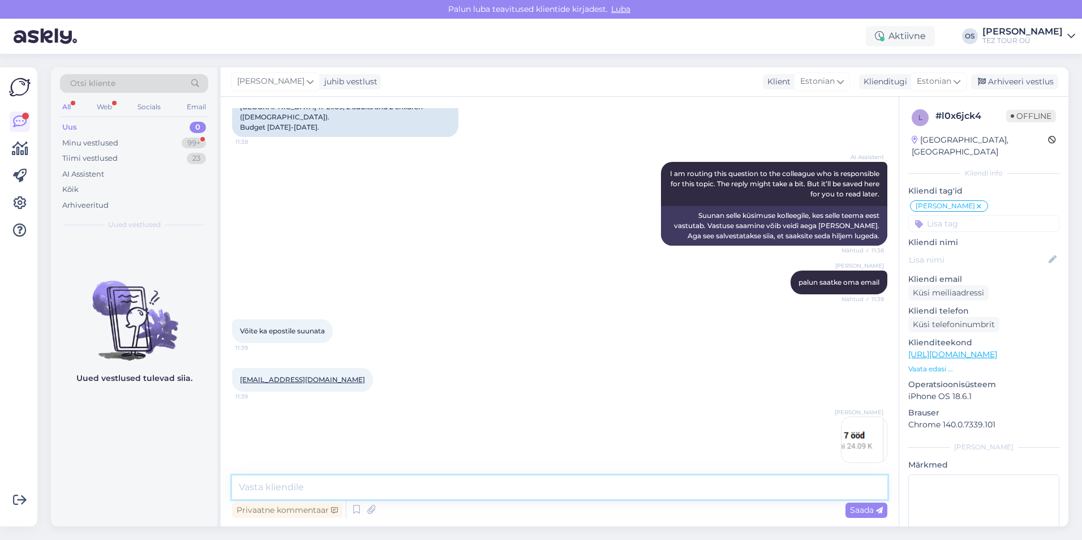
click at [260, 486] on textarea at bounding box center [559, 487] width 655 height 24
type textarea "17/09-24/09 kas sobib teile?"
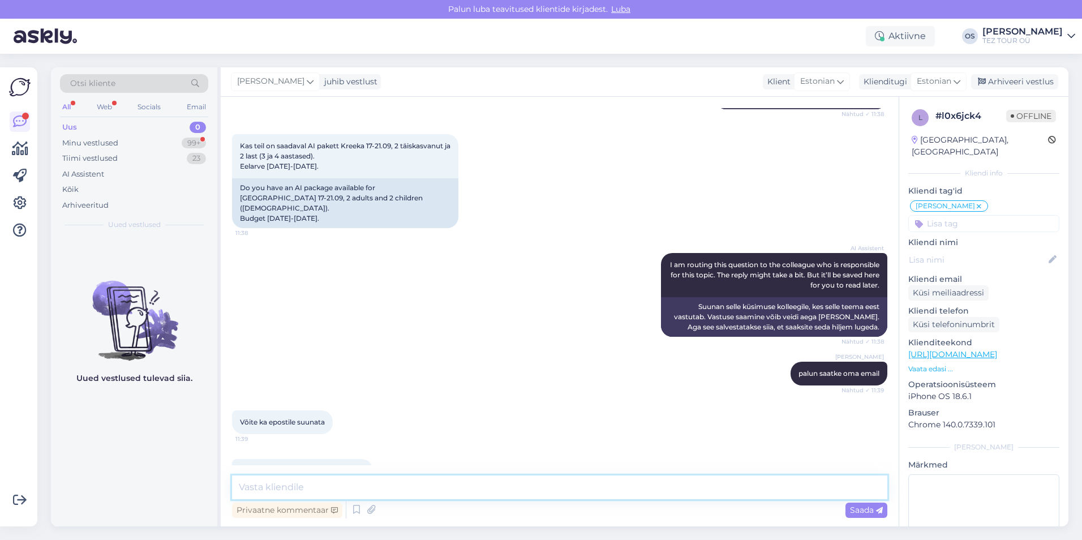
scroll to position [309, 0]
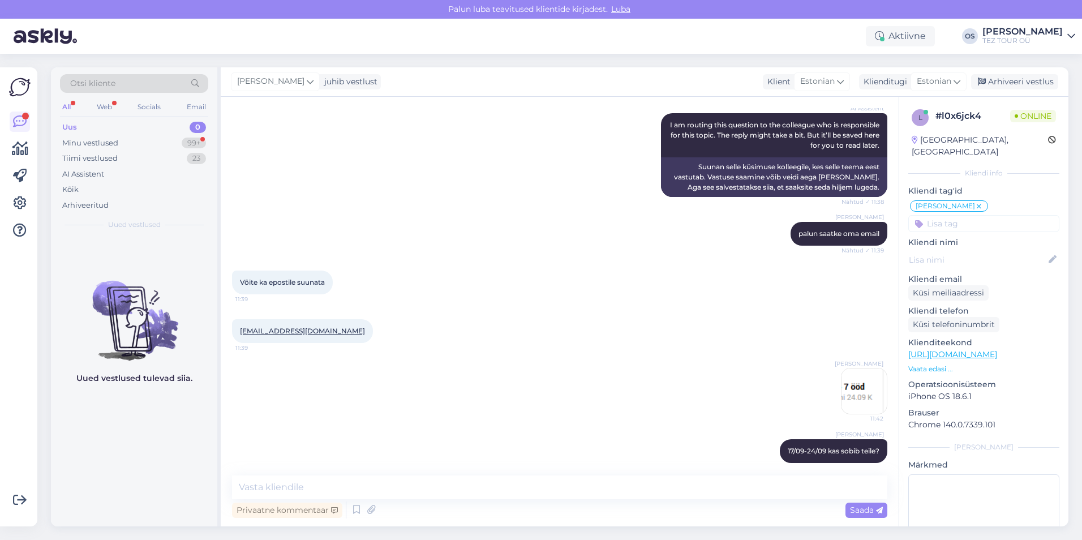
drag, startPoint x: 236, startPoint y: 321, endPoint x: 351, endPoint y: 321, distance: 114.8
click at [351, 321] on div "[EMAIL_ADDRESS][DOMAIN_NAME] 11:39" at bounding box center [302, 331] width 141 height 24
drag, startPoint x: 351, startPoint y: 321, endPoint x: 337, endPoint y: 319, distance: 15.0
copy link "[EMAIL_ADDRESS][DOMAIN_NAME]"
click at [104, 139] on div "Minu vestlused" at bounding box center [90, 142] width 56 height 11
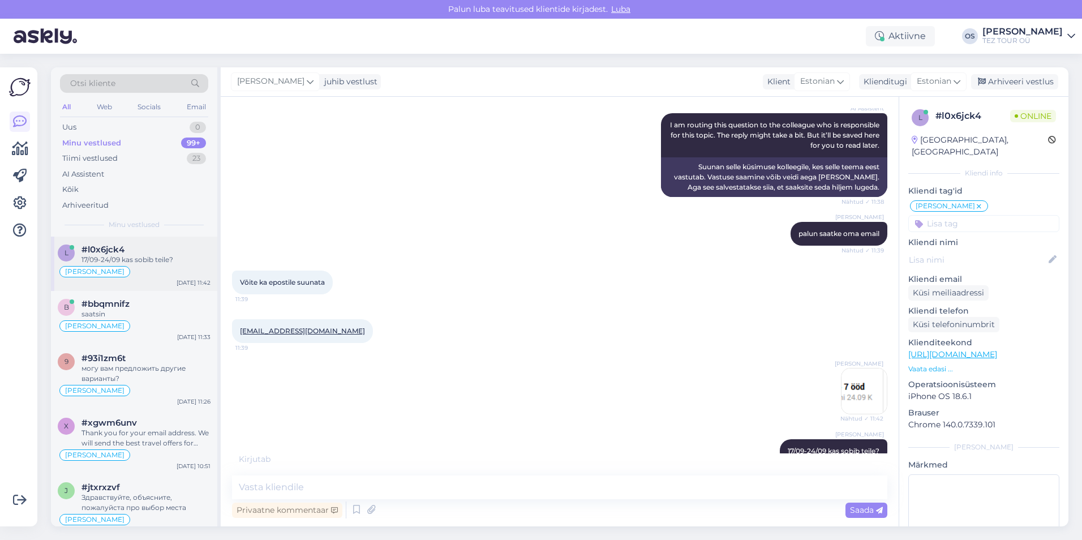
click at [132, 264] on div "17/09-24/09 kas sobib teile?" at bounding box center [145, 260] width 129 height 10
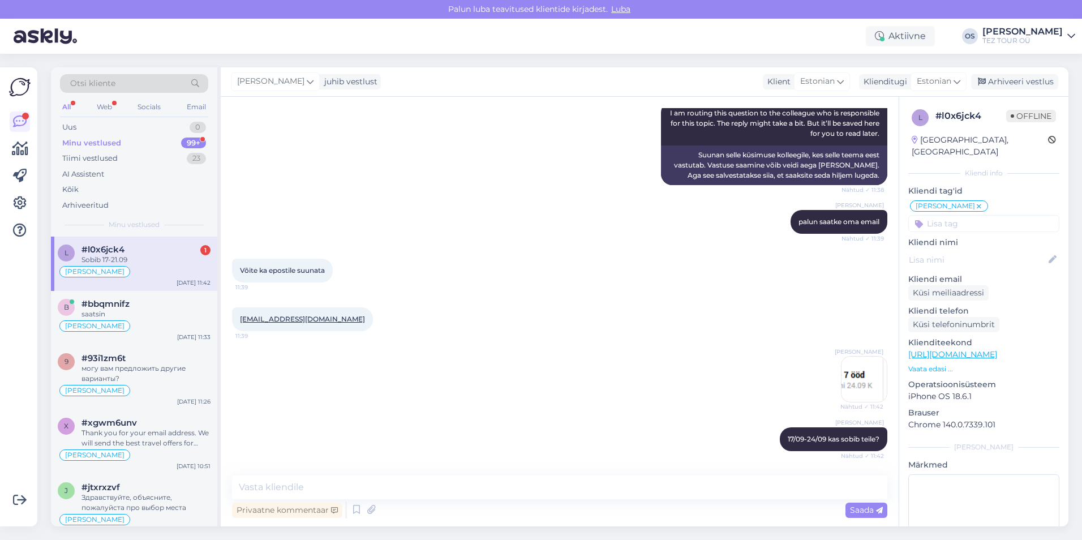
scroll to position [358, 0]
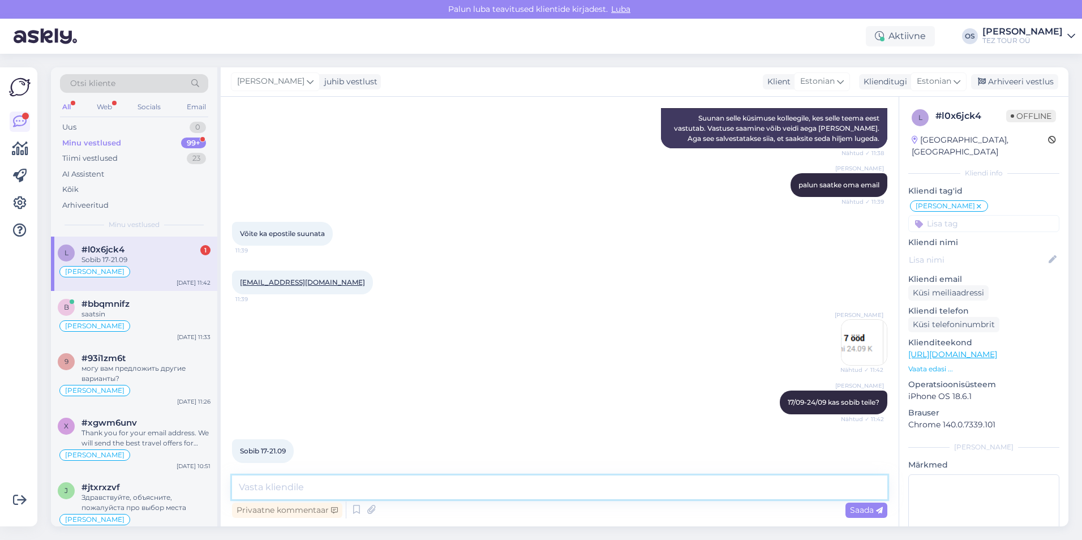
click at [339, 480] on textarea at bounding box center [559, 487] width 655 height 24
type textarea "lendame [PERSON_NAME]"
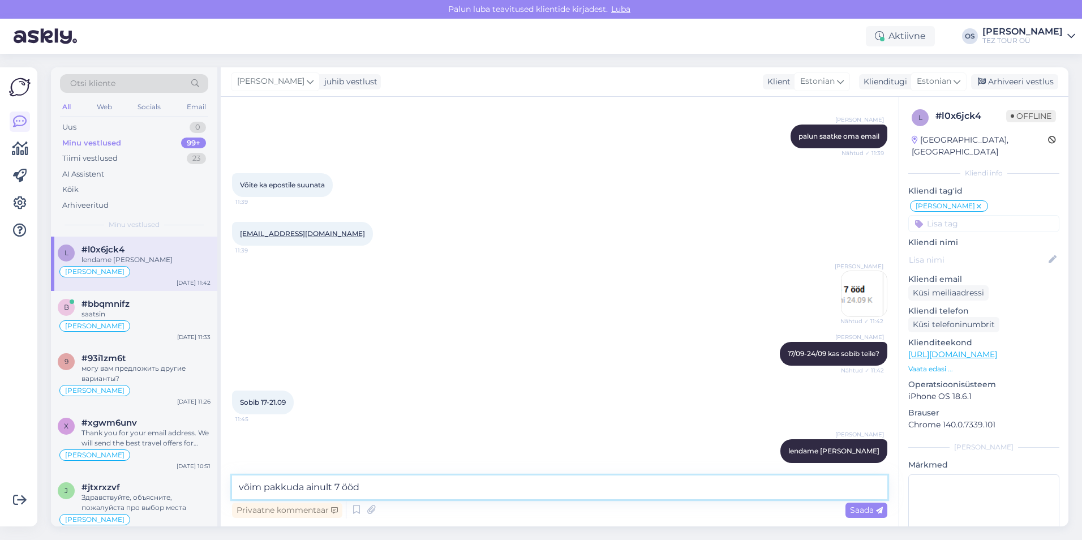
type textarea "võime pakkuda ainult 7 ööd"
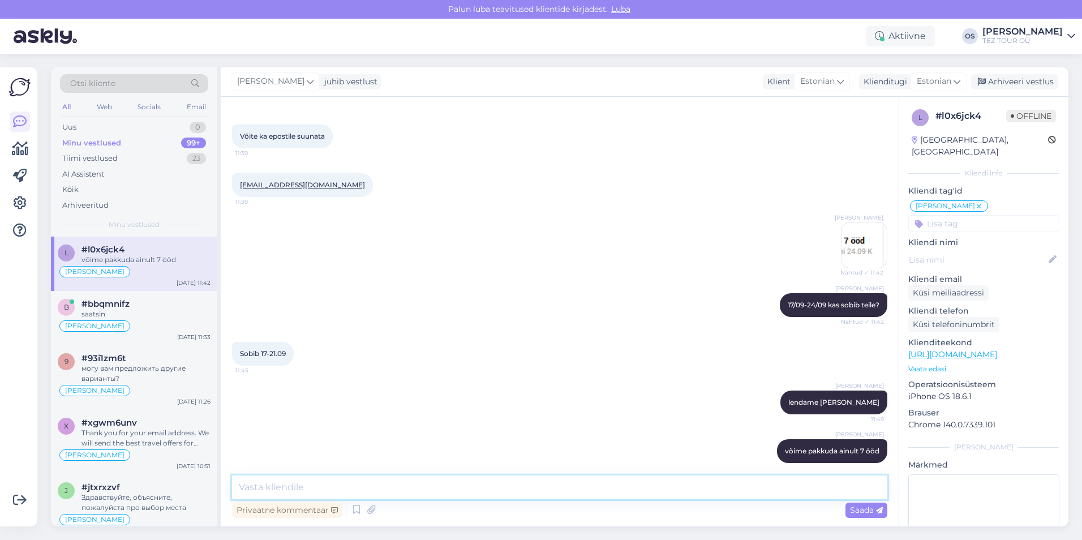
click at [255, 484] on textarea at bounding box center [559, 487] width 655 height 24
type textarea "saatsin teile pakkumine"
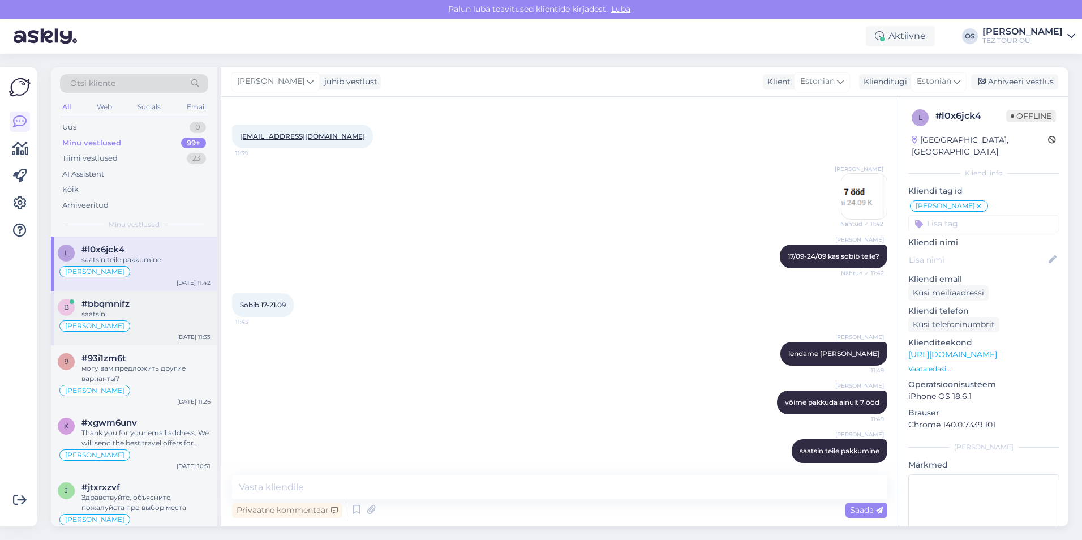
click at [142, 304] on div "#bbqmnifz" at bounding box center [145, 304] width 129 height 10
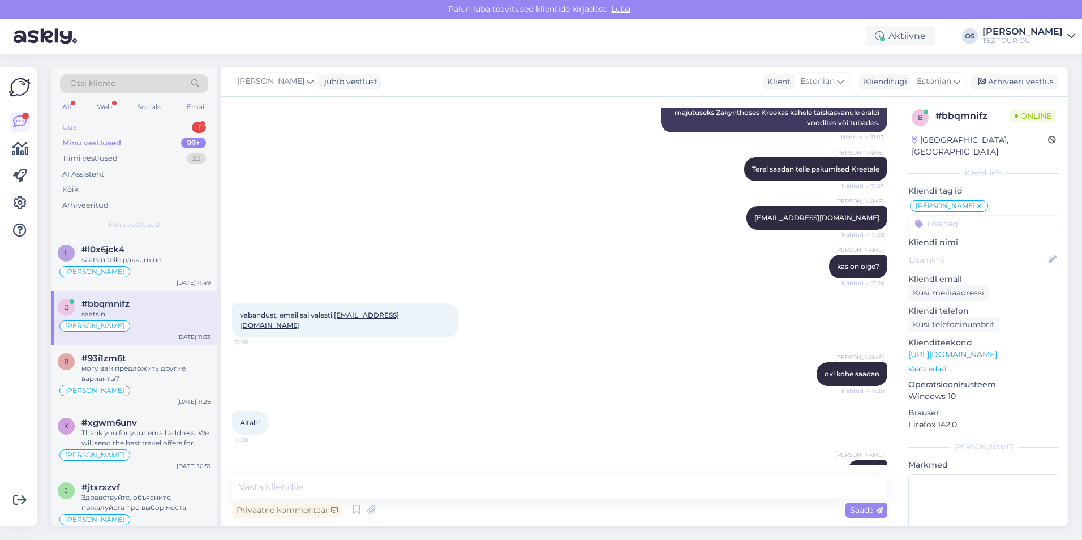
click at [106, 127] on div "Uus 1" at bounding box center [134, 127] width 148 height 16
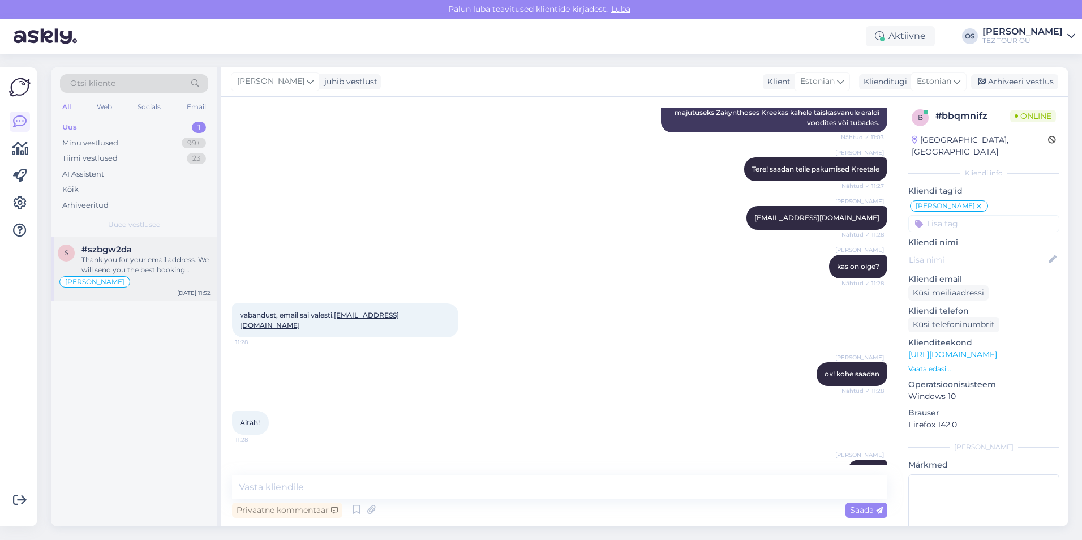
click at [152, 281] on div "[PERSON_NAME]" at bounding box center [134, 282] width 153 height 14
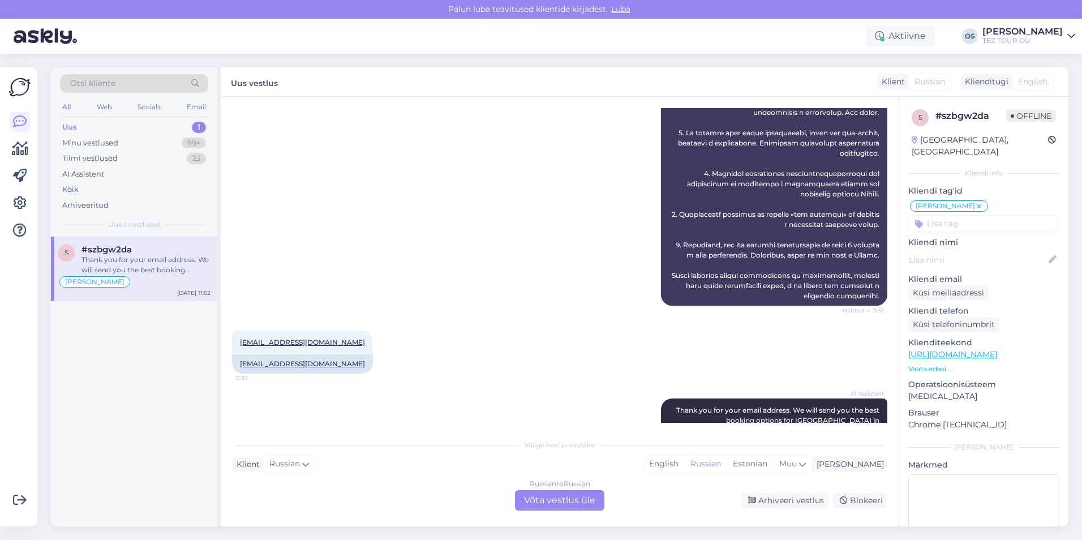
scroll to position [1860, 0]
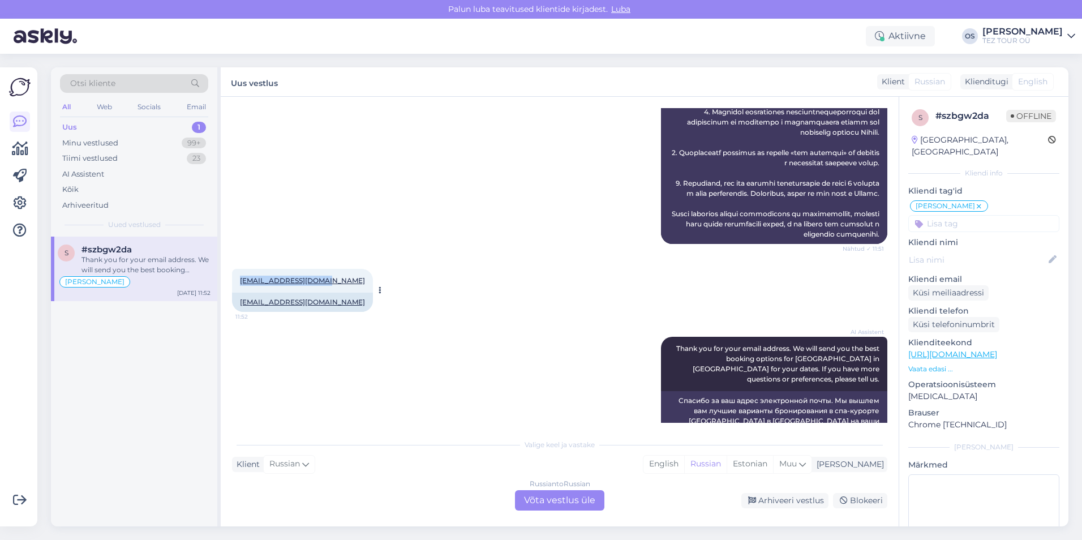
drag, startPoint x: 237, startPoint y: 248, endPoint x: 320, endPoint y: 253, distance: 82.8
click at [320, 269] on div "[EMAIL_ADDRESS][DOMAIN_NAME] 11:52" at bounding box center [302, 281] width 141 height 24
drag, startPoint x: 320, startPoint y: 253, endPoint x: 304, endPoint y: 252, distance: 15.4
copy link "[EMAIL_ADDRESS][DOMAIN_NAME]"
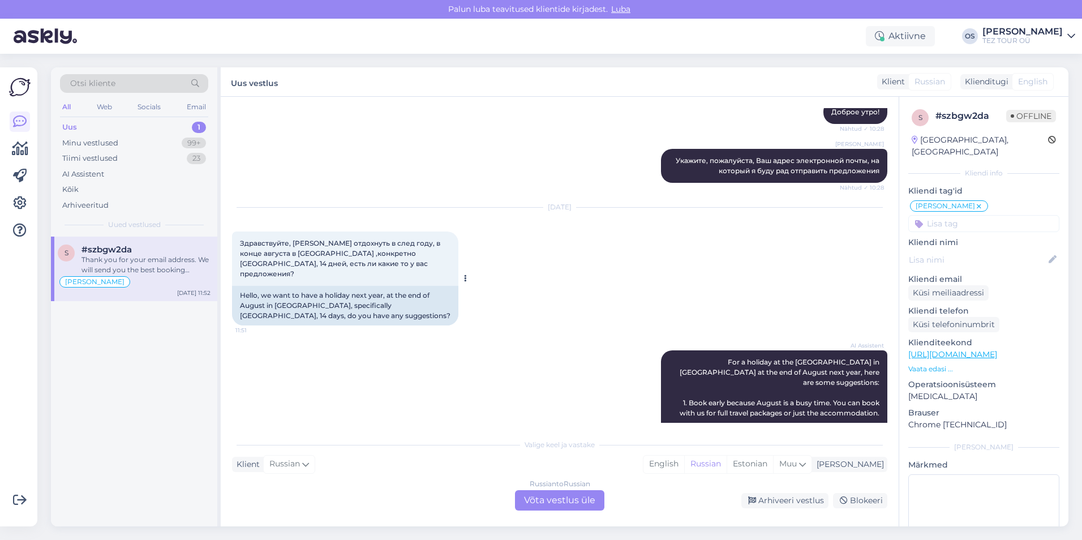
scroll to position [1181, 0]
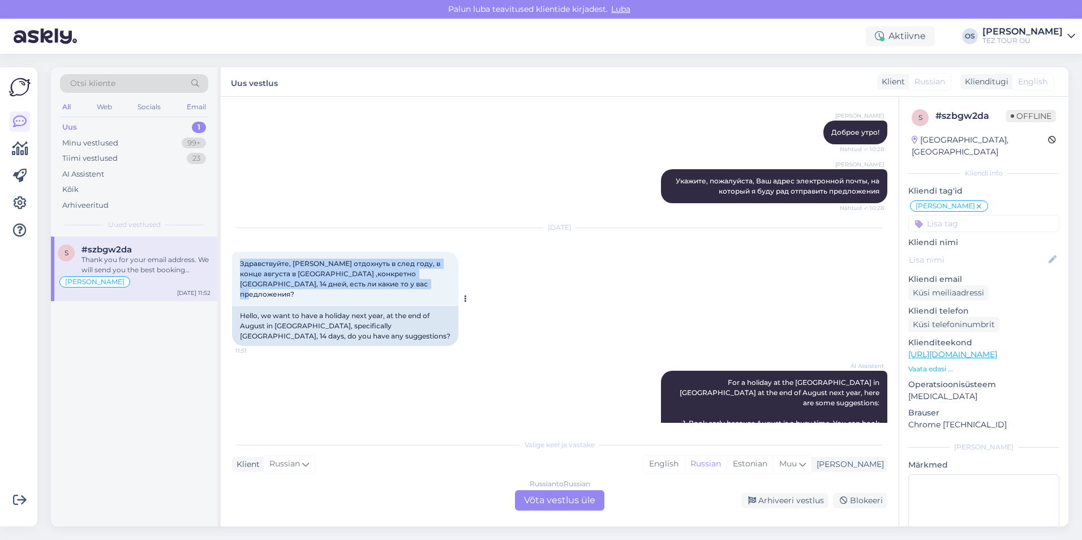
drag, startPoint x: 242, startPoint y: 253, endPoint x: 435, endPoint y: 273, distance: 193.9
click at [435, 273] on div "Здравствуйте, [PERSON_NAME] отдохнуть в след году, в конце августа в [GEOGRAPHI…" at bounding box center [345, 279] width 226 height 54
drag, startPoint x: 435, startPoint y: 273, endPoint x: 376, endPoint y: 262, distance: 60.4
copy span "Здравствуйте, [PERSON_NAME] отдохнуть в след году, в конце августа в [GEOGRAPHI…"
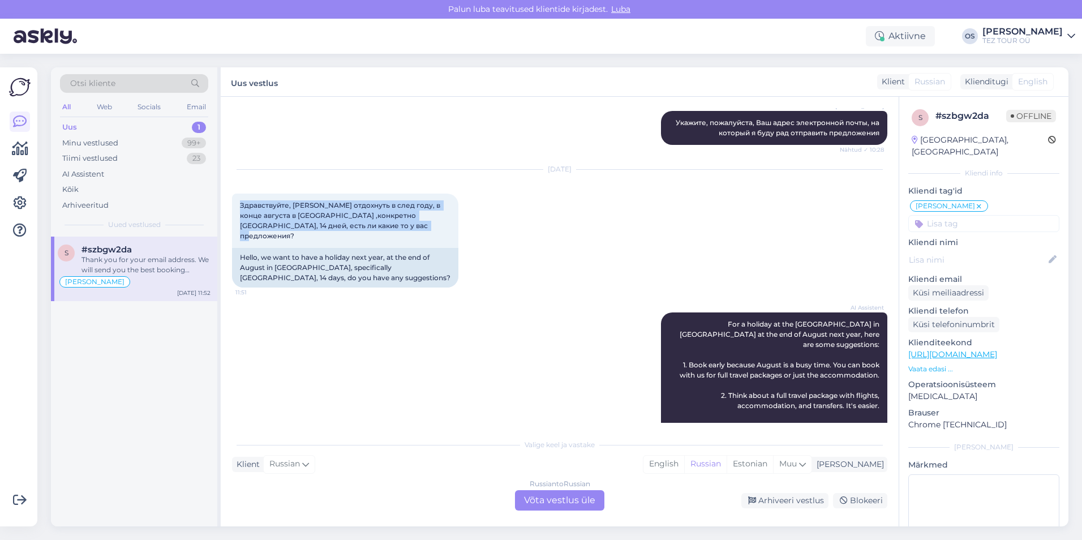
scroll to position [1238, 0]
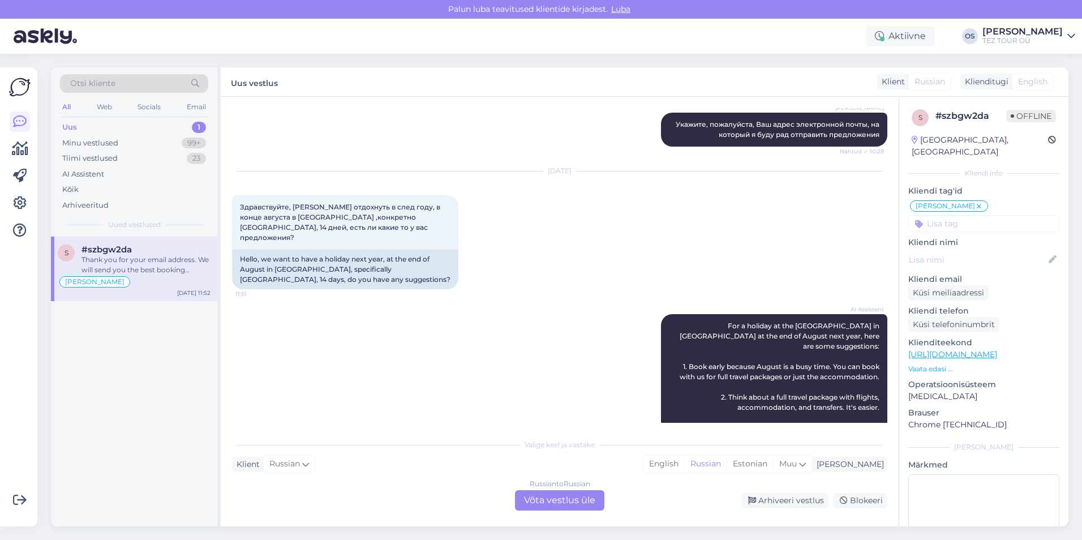
click at [564, 497] on div "Russian to Russian Võta vestlus üle" at bounding box center [559, 500] width 89 height 20
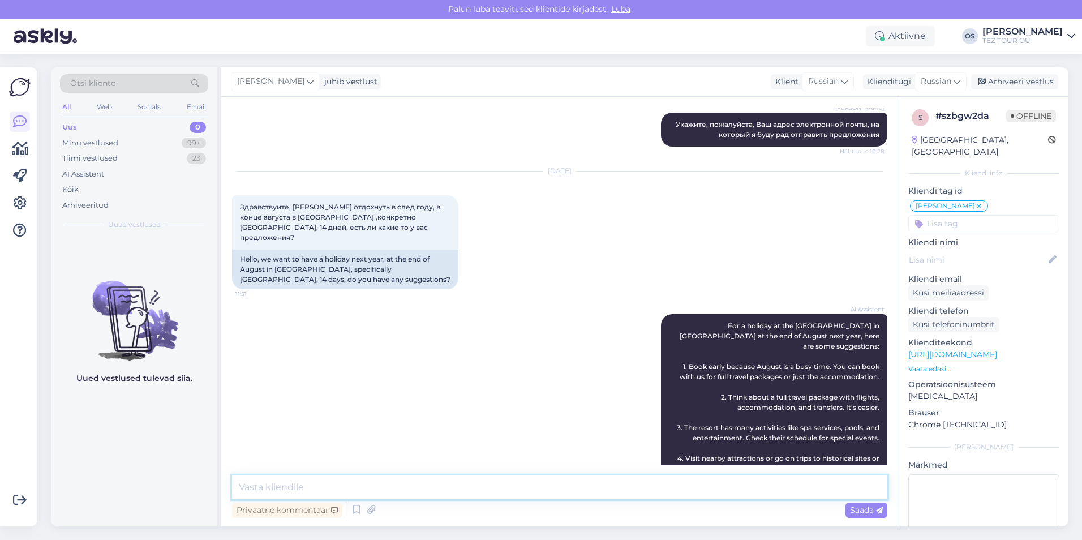
click at [407, 497] on textarea at bounding box center [559, 487] width 655 height 24
click at [341, 476] on textarea at bounding box center [559, 487] width 655 height 24
type textarea "добрый день!"
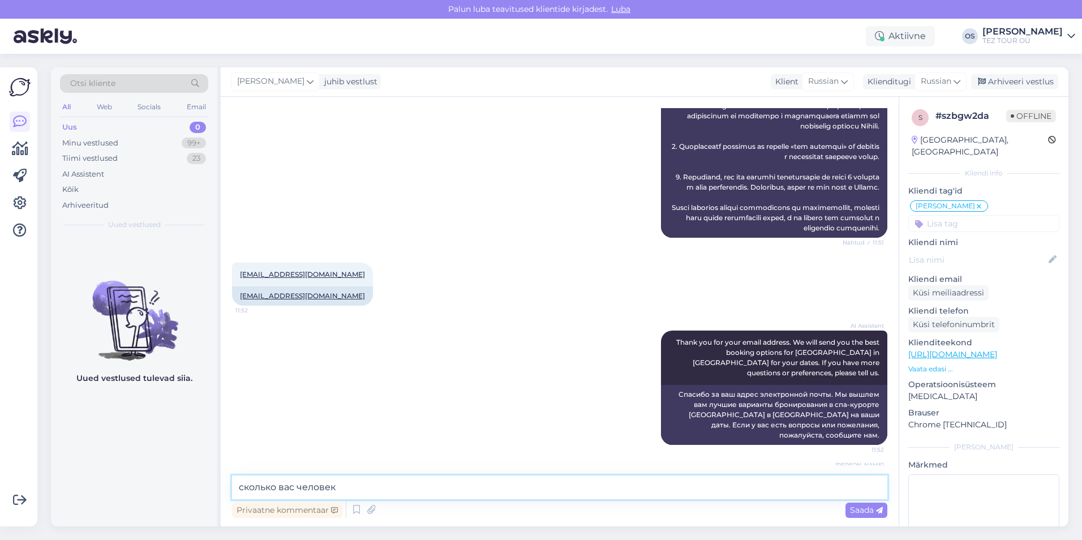
type textarea "сколько вас человек?"
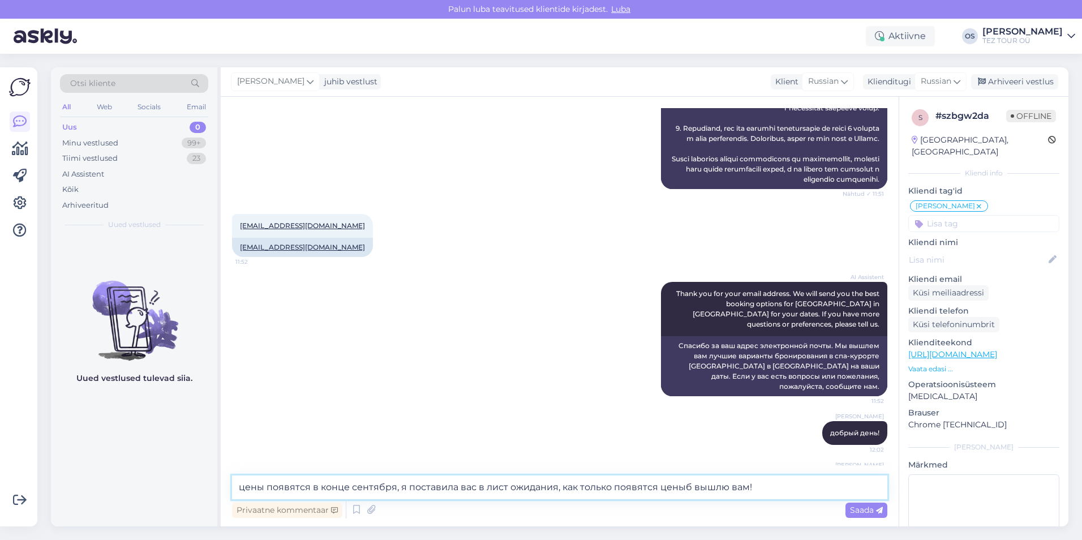
click at [687, 488] on textarea "цены появятся в конце сентября, я поставила вас в лист ожидания, как только поя…" at bounding box center [559, 487] width 655 height 24
type textarea "цены появятся в конце сентября, я поставила вас в лист ожидания, как только поя…"
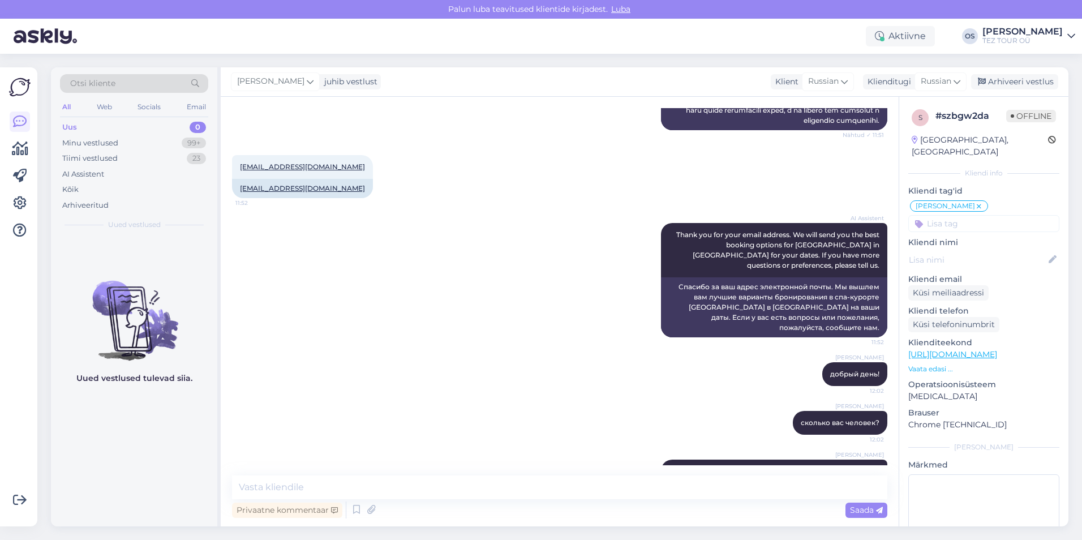
click at [104, 128] on div "Uus 0" at bounding box center [134, 127] width 148 height 16
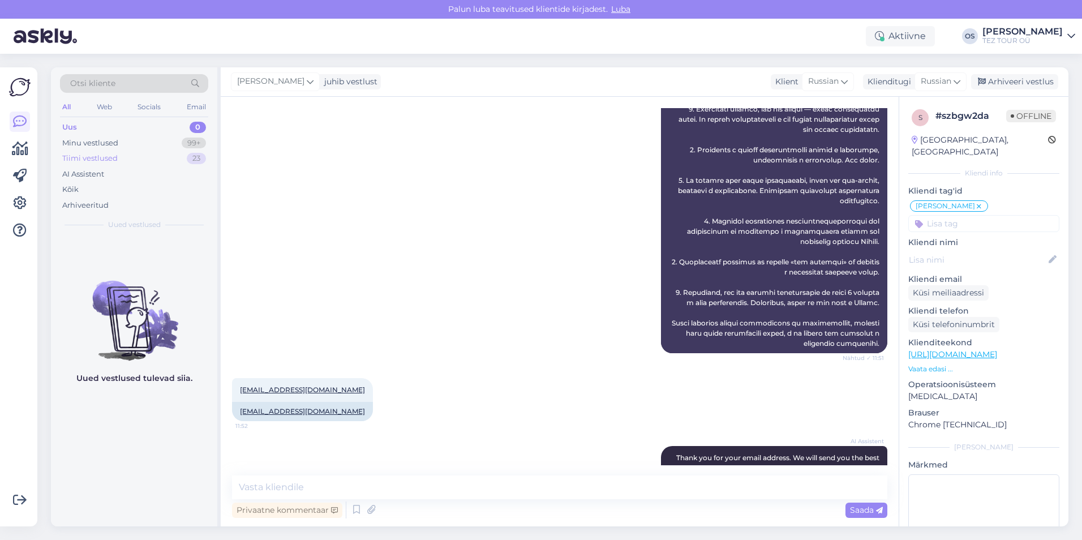
scroll to position [1748, 0]
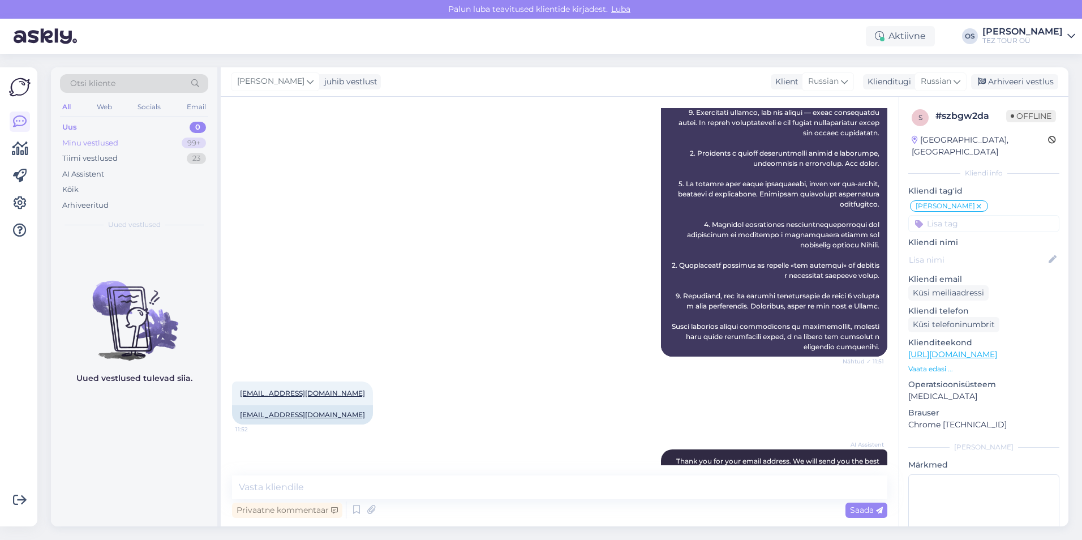
click at [115, 141] on div "Minu vestlused" at bounding box center [90, 142] width 56 height 11
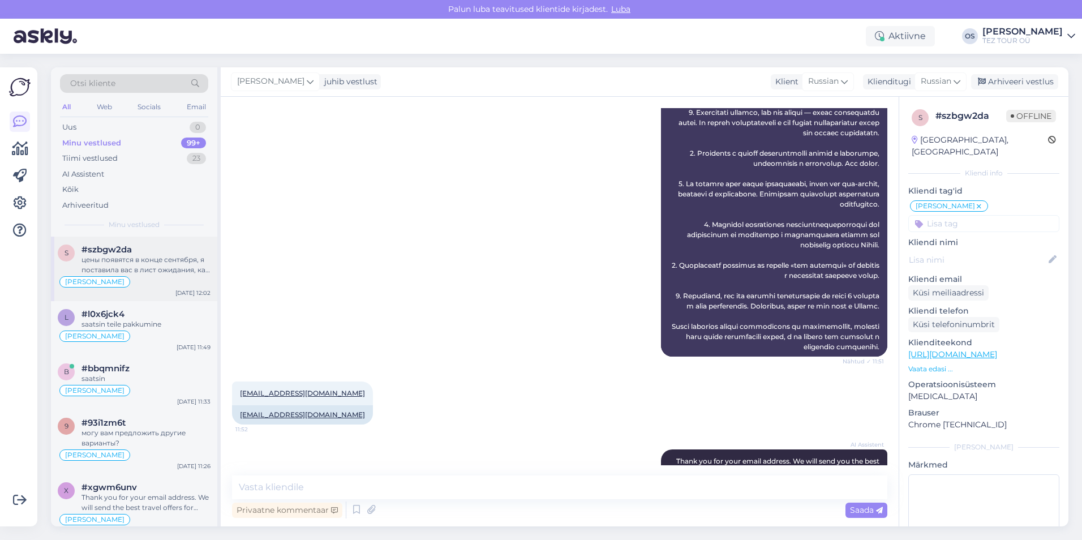
click at [150, 277] on div "[PERSON_NAME]" at bounding box center [134, 282] width 153 height 14
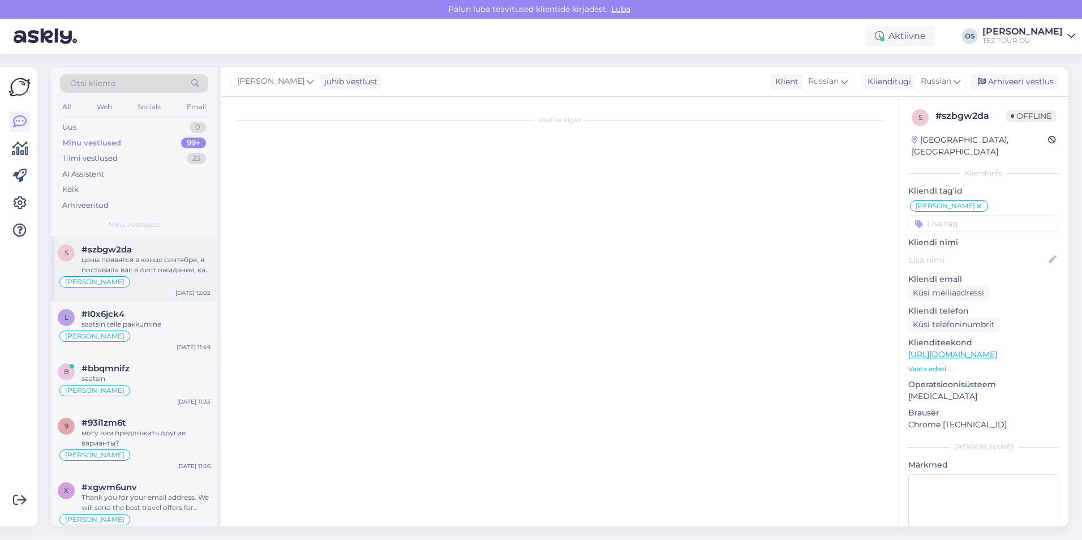
scroll to position [0, 0]
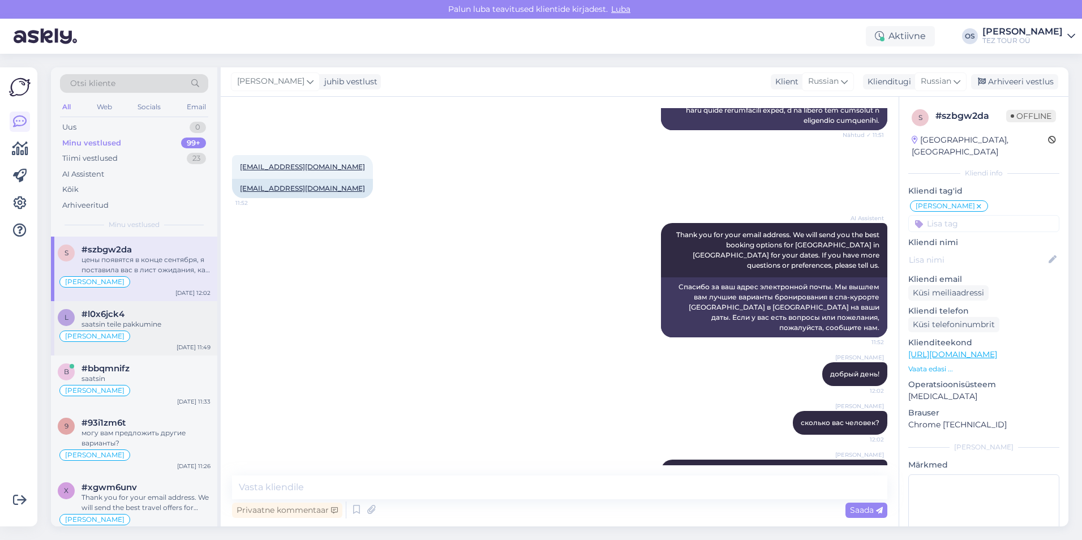
click at [145, 325] on div "saatsin teile pakkumine" at bounding box center [145, 324] width 129 height 10
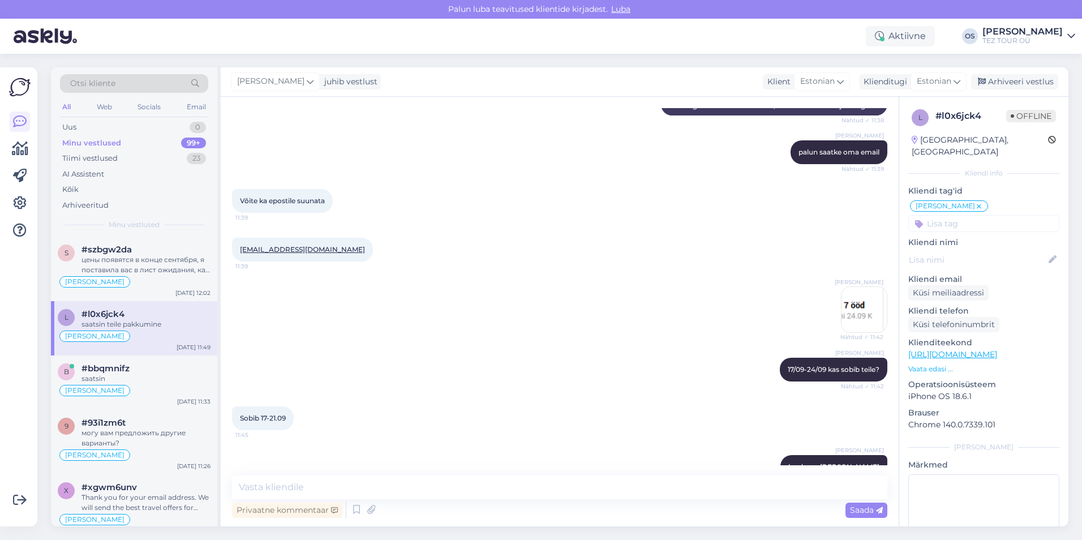
scroll to position [221, 0]
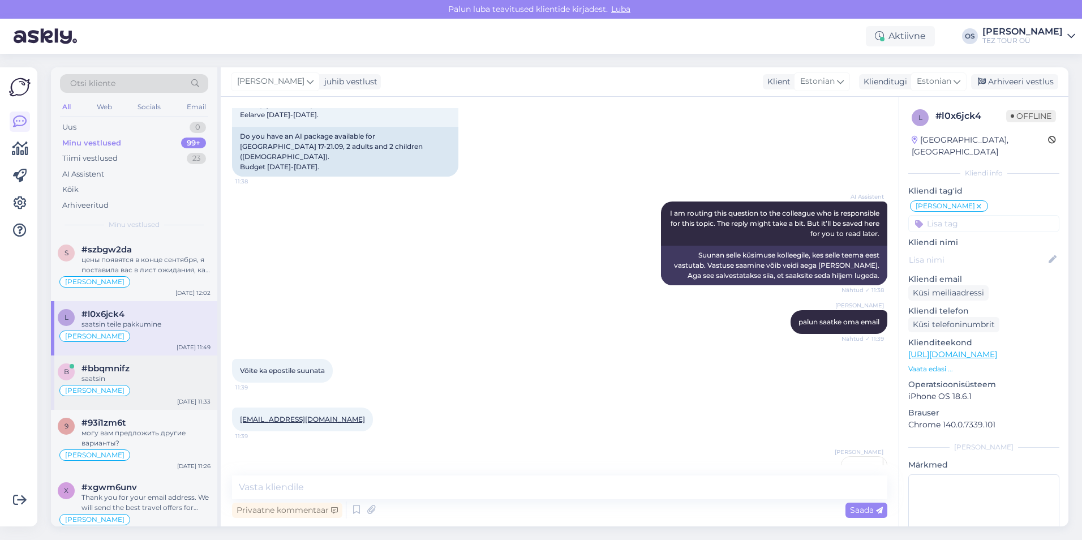
click at [150, 377] on div "saatsin" at bounding box center [145, 378] width 129 height 10
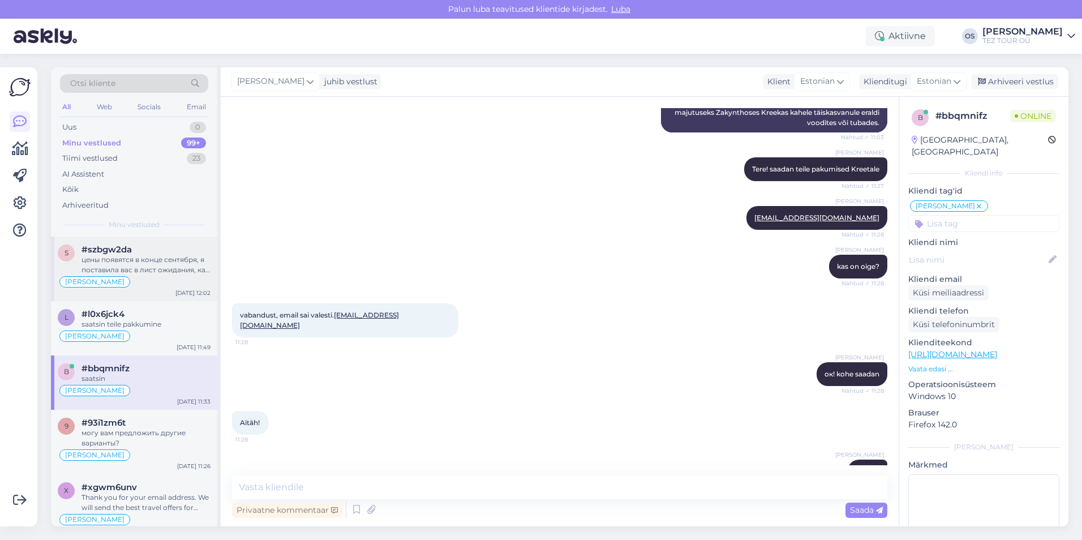
click at [148, 274] on div "цены появятся в конце сентября, я поставила вас в лист ожидания, как только поя…" at bounding box center [145, 265] width 129 height 20
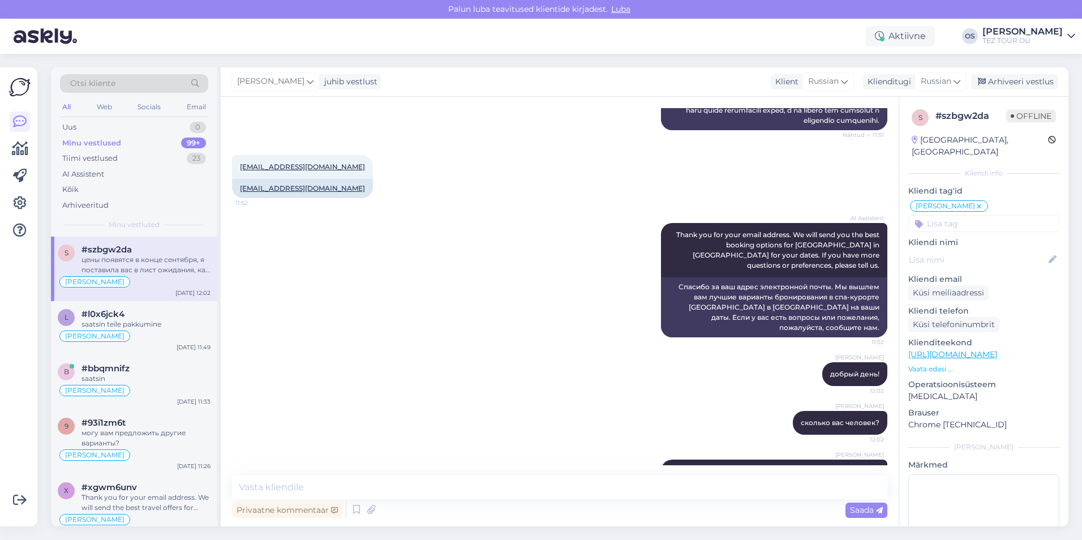
click at [107, 140] on div "Minu vestlused" at bounding box center [91, 142] width 59 height 11
click at [129, 125] on div "Uus 1" at bounding box center [134, 127] width 148 height 16
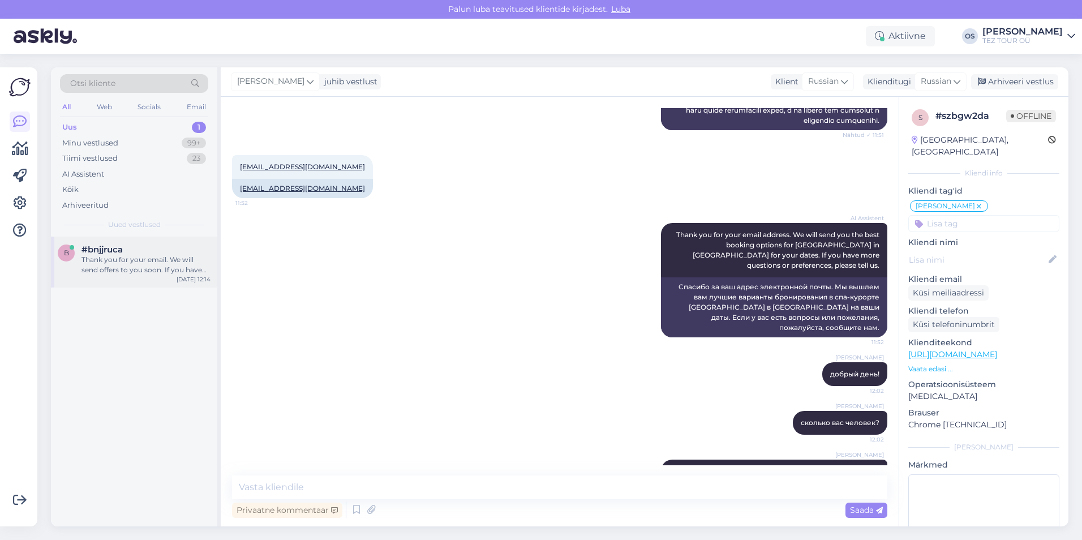
click at [148, 259] on div "Thank you for your email. We will send offers to you soon. If you have other qu…" at bounding box center [145, 265] width 129 height 20
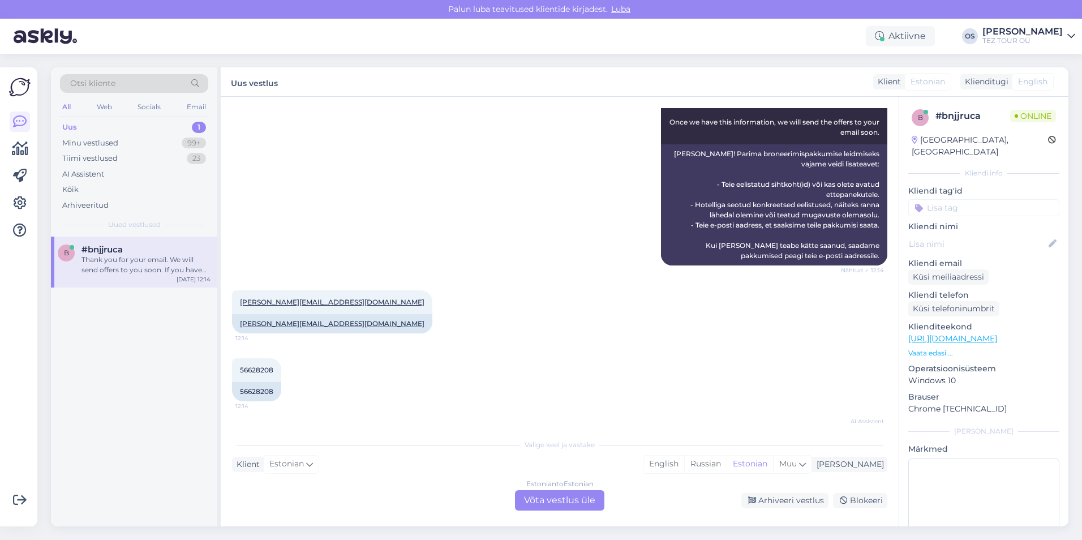
scroll to position [342, 0]
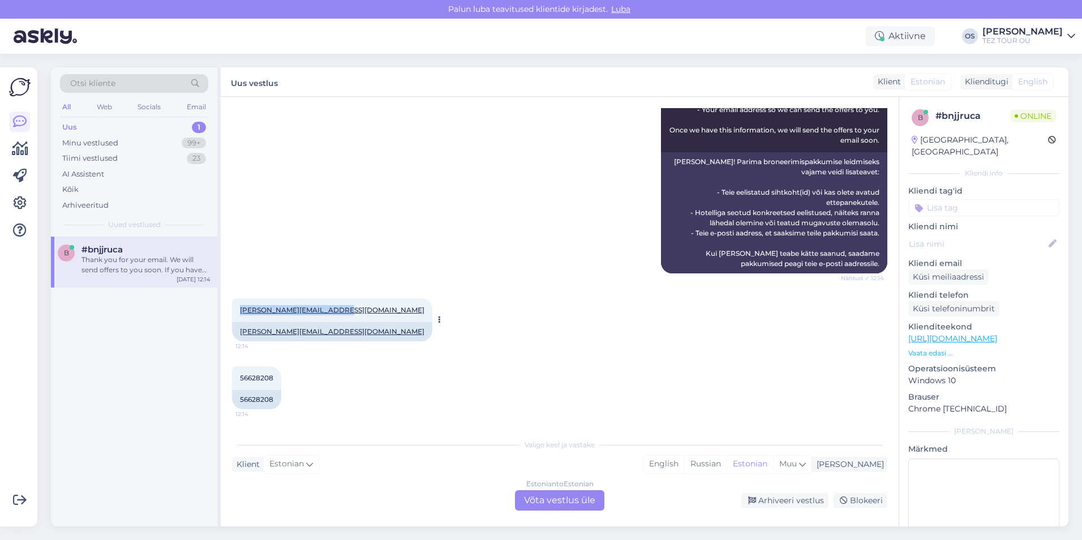
drag, startPoint x: 239, startPoint y: 299, endPoint x: 340, endPoint y: 299, distance: 101.3
click at [340, 299] on div "[PERSON_NAME][EMAIL_ADDRESS][DOMAIN_NAME] 12:14" at bounding box center [332, 310] width 200 height 24
drag, startPoint x: 340, startPoint y: 299, endPoint x: 329, endPoint y: 298, distance: 10.9
copy link "[PERSON_NAME][EMAIL_ADDRESS][DOMAIN_NAME]"
click at [949, 199] on input at bounding box center [983, 207] width 151 height 17
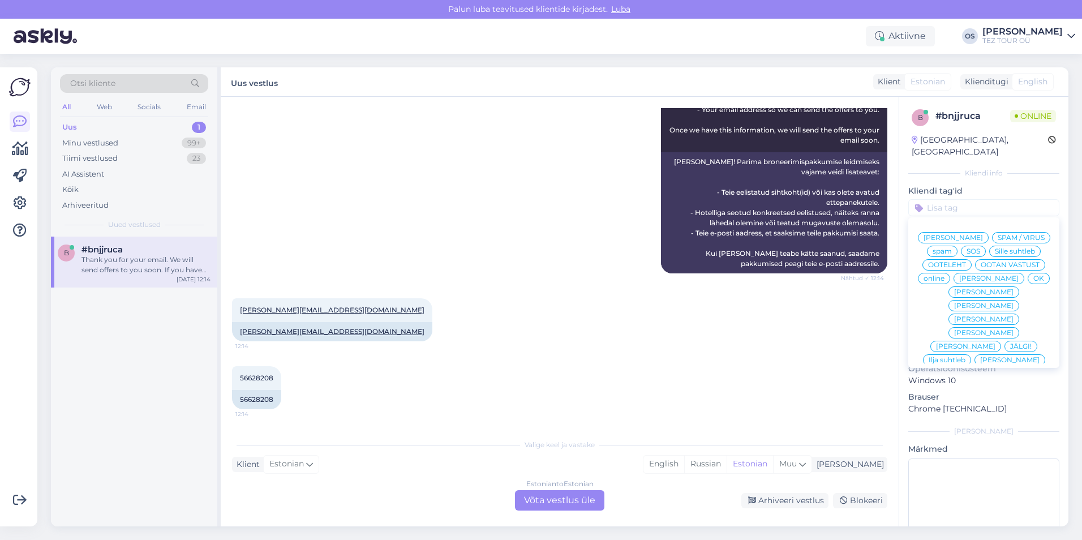
click at [966, 281] on span "[PERSON_NAME]" at bounding box center [988, 278] width 59 height 7
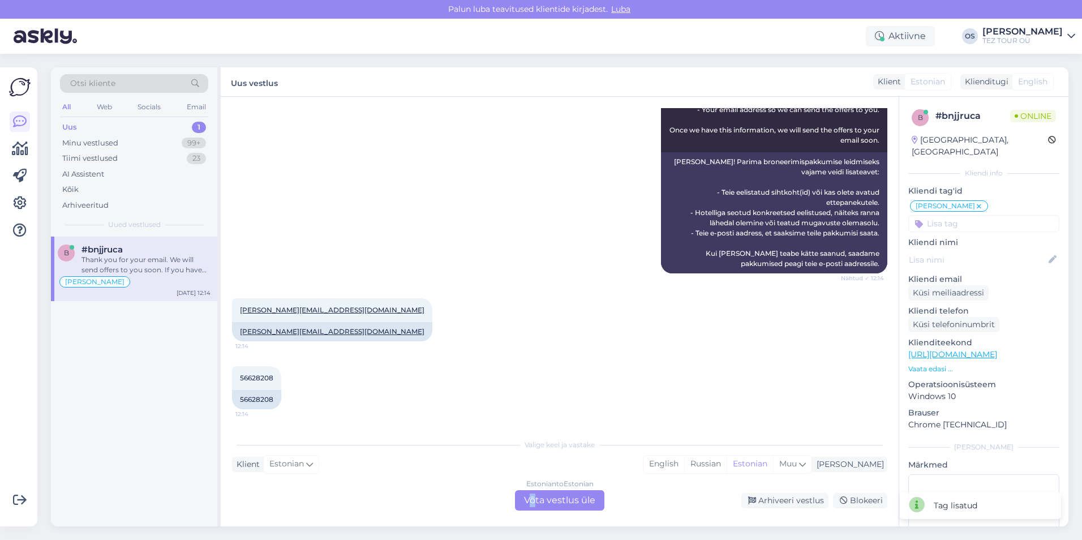
click at [533, 501] on div "Estonian to Estonian Võta vestlus üle" at bounding box center [559, 500] width 89 height 20
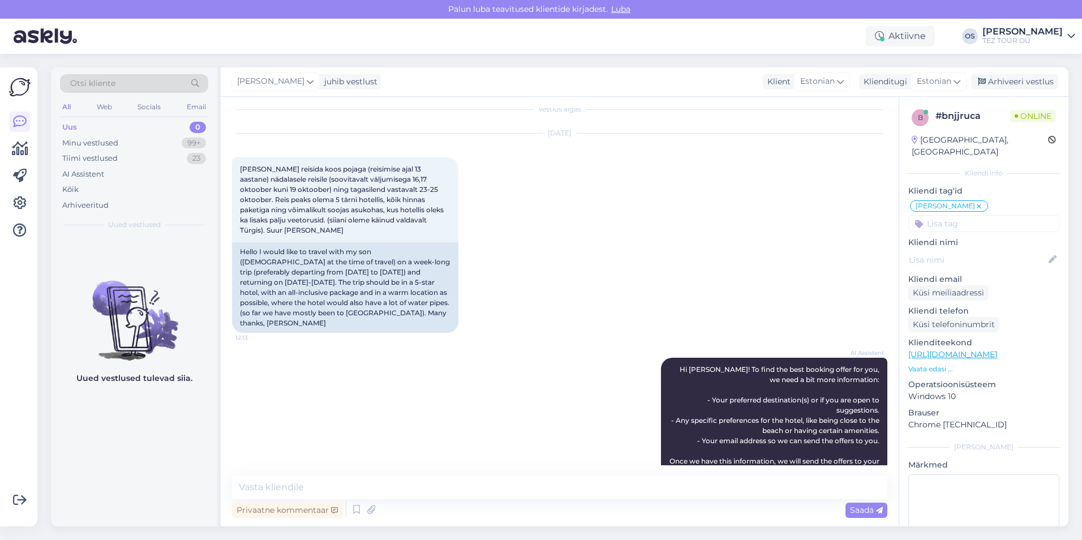
scroll to position [0, 0]
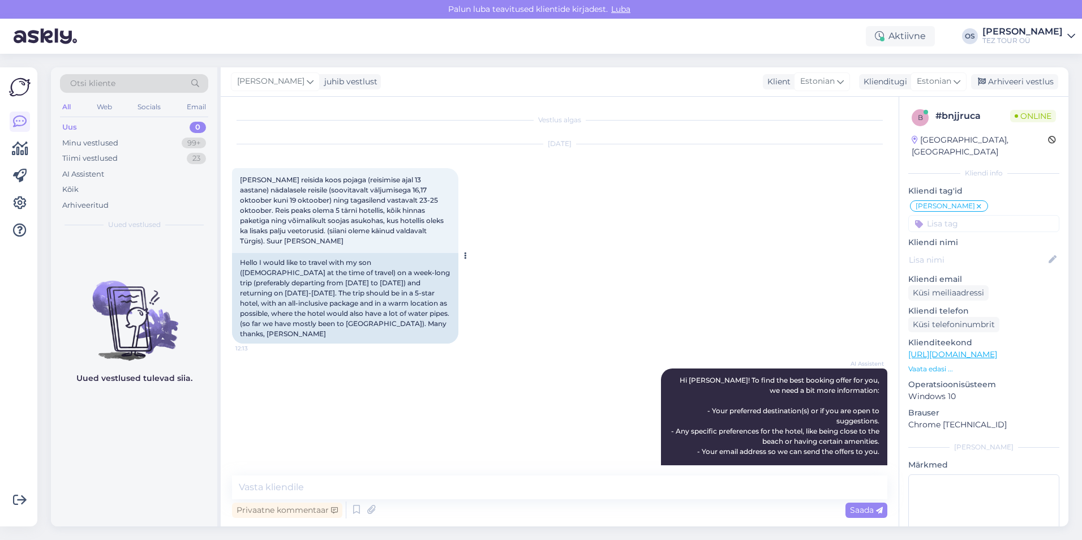
drag, startPoint x: 240, startPoint y: 177, endPoint x: 315, endPoint y: 236, distance: 95.0
click at [315, 236] on div "[PERSON_NAME] reisida koos pojaga (reisimise ajal 13 aastane) nädalasele reisil…" at bounding box center [345, 210] width 226 height 85
drag, startPoint x: 315, startPoint y: 236, endPoint x: 310, endPoint y: 213, distance: 24.2
copy span "[PERSON_NAME] reisida koos pojaga (reisimise ajal 13 aastane) nädalasele reisil…"
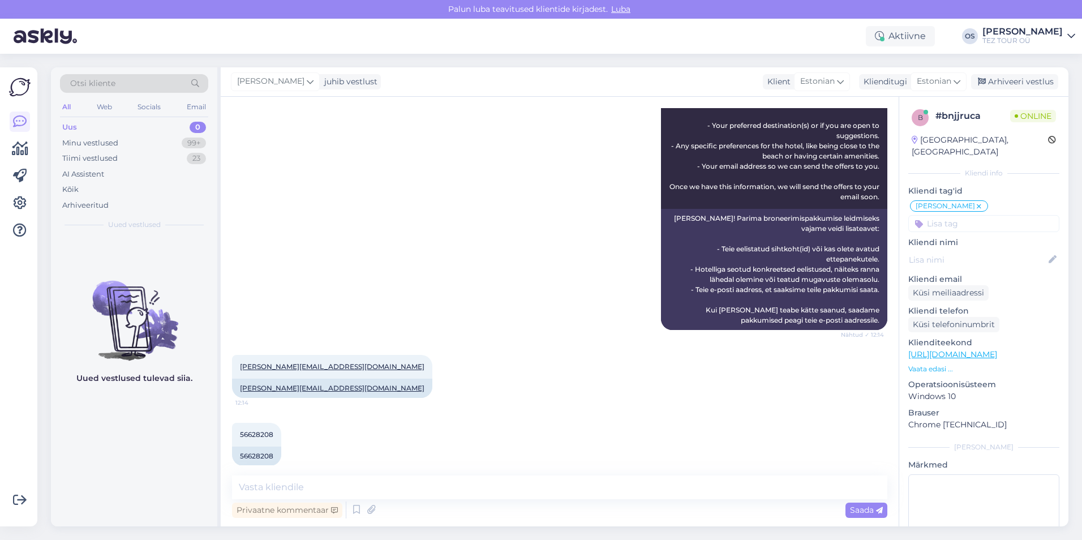
scroll to position [339, 0]
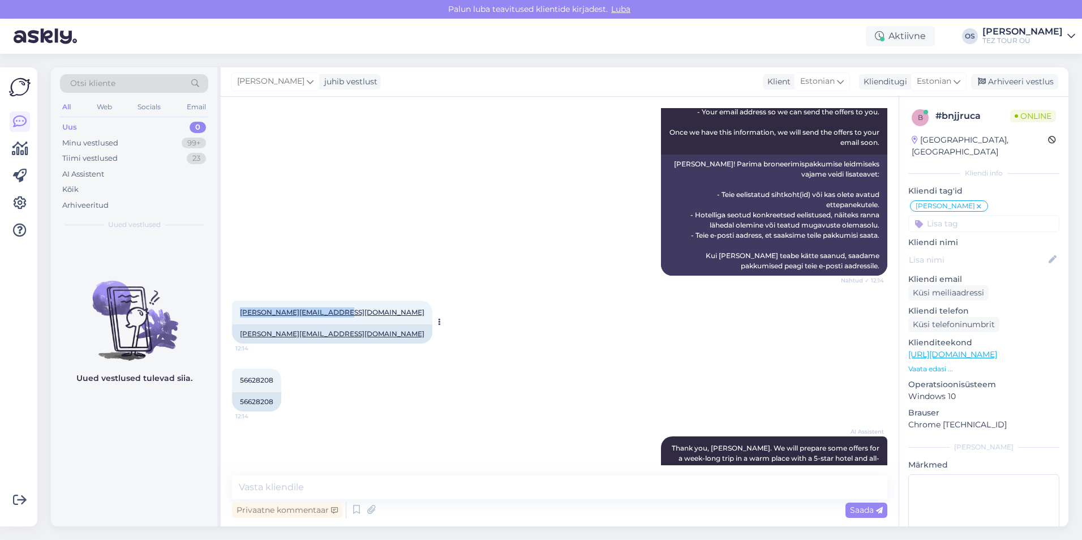
drag, startPoint x: 343, startPoint y: 301, endPoint x: 241, endPoint y: 299, distance: 101.8
click at [241, 300] on div "[PERSON_NAME][EMAIL_ADDRESS][DOMAIN_NAME] 12:14" at bounding box center [332, 312] width 200 height 24
drag, startPoint x: 241, startPoint y: 299, endPoint x: 251, endPoint y: 299, distance: 9.6
click at [124, 123] on div "Uus 0" at bounding box center [134, 127] width 148 height 16
click at [128, 119] on div "Otsi kliente All Web Socials Email Uus 0 Minu vestlused 99+ Tiimi vestlused 23 …" at bounding box center [134, 151] width 166 height 169
